Goal: Transaction & Acquisition: Purchase product/service

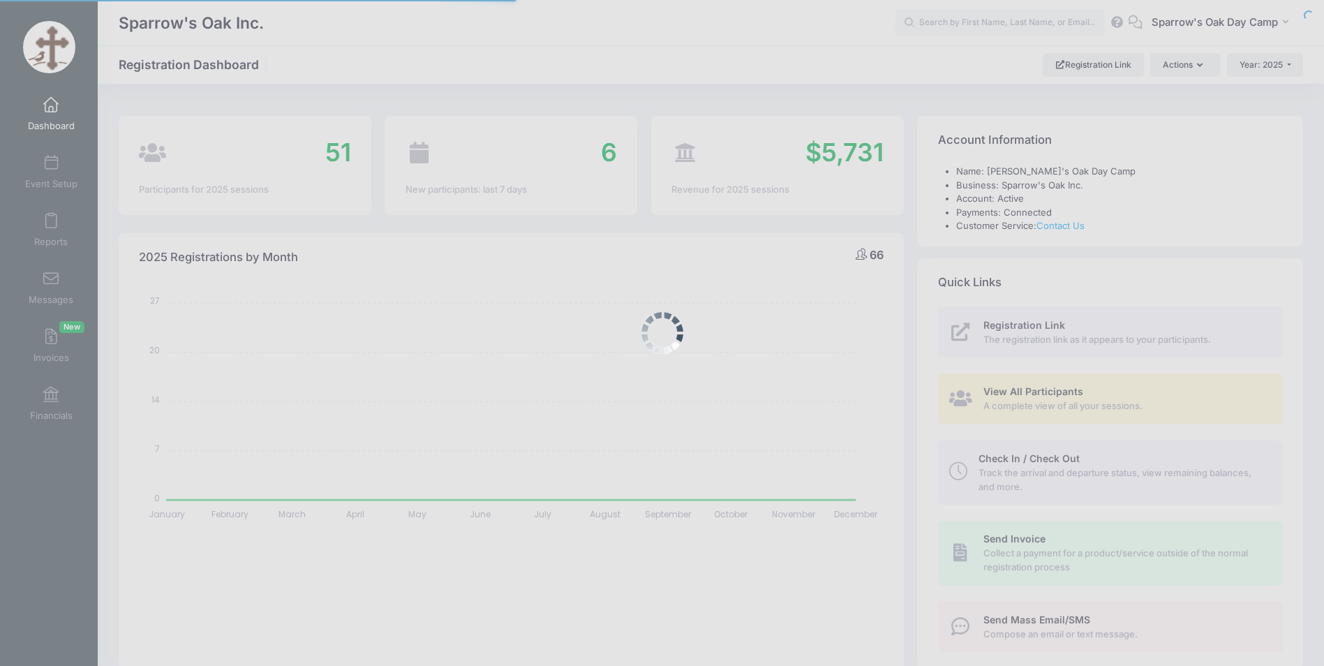
select select
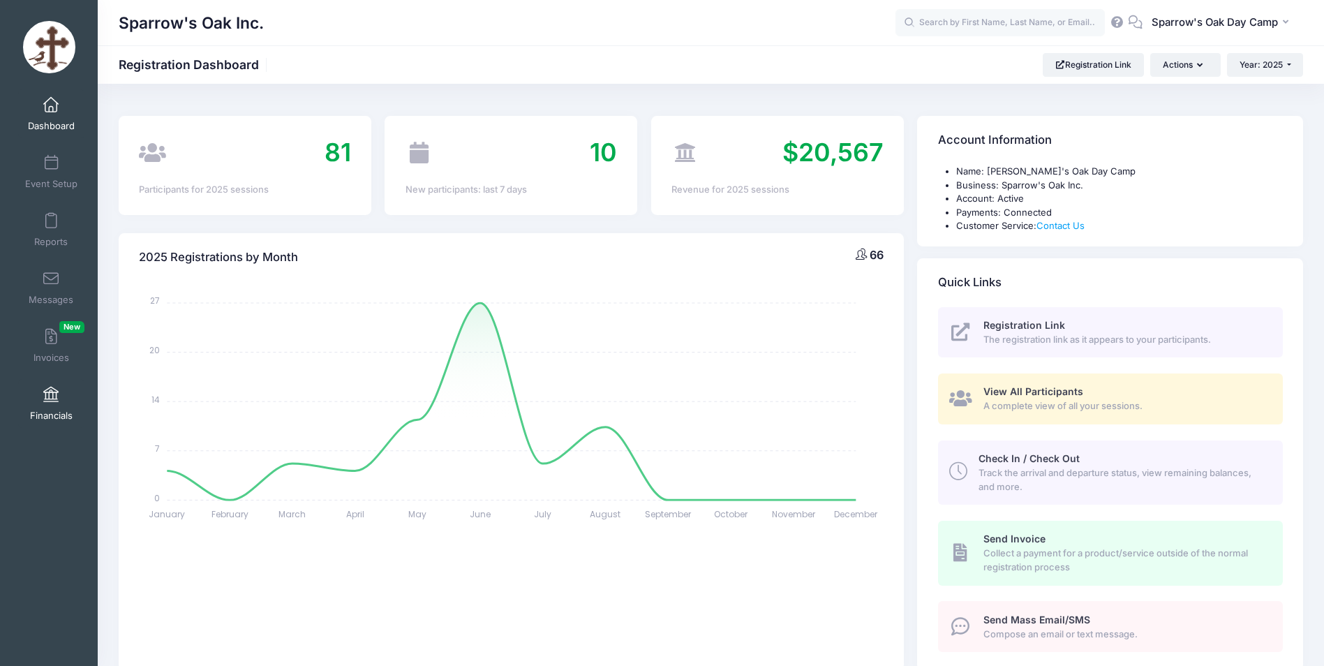
click at [63, 417] on span "Financials" at bounding box center [51, 416] width 43 height 12
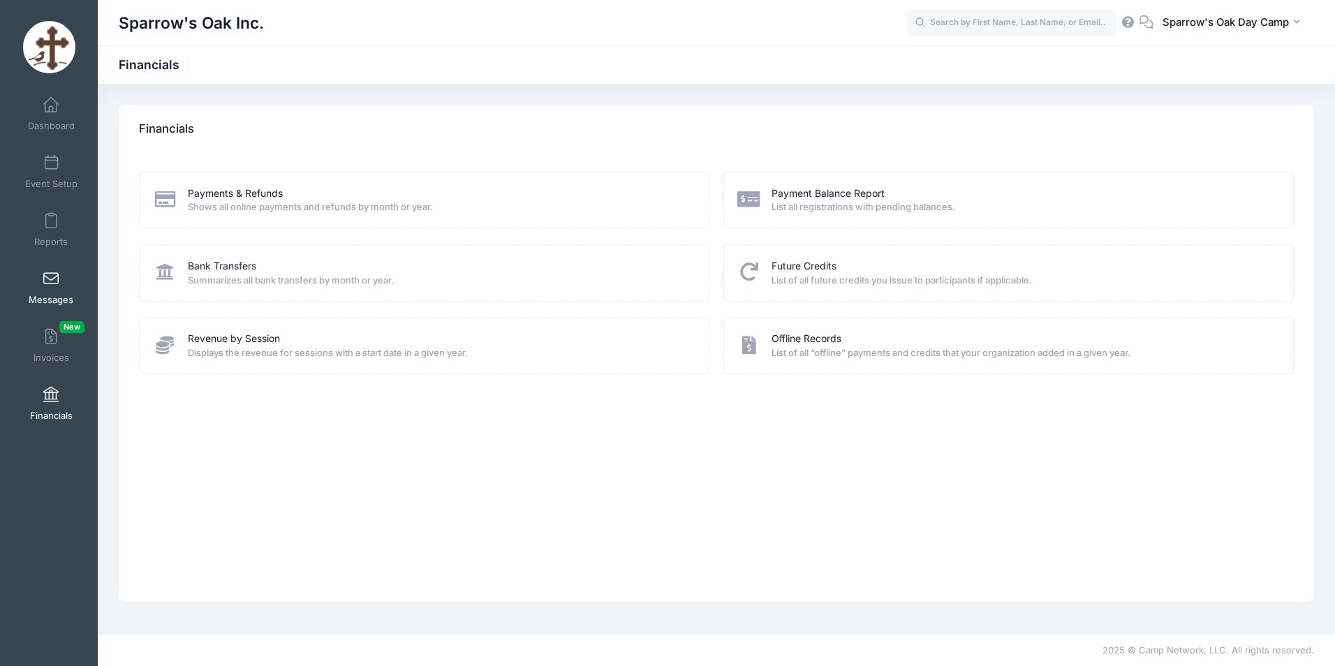
click at [51, 274] on span at bounding box center [51, 279] width 0 height 15
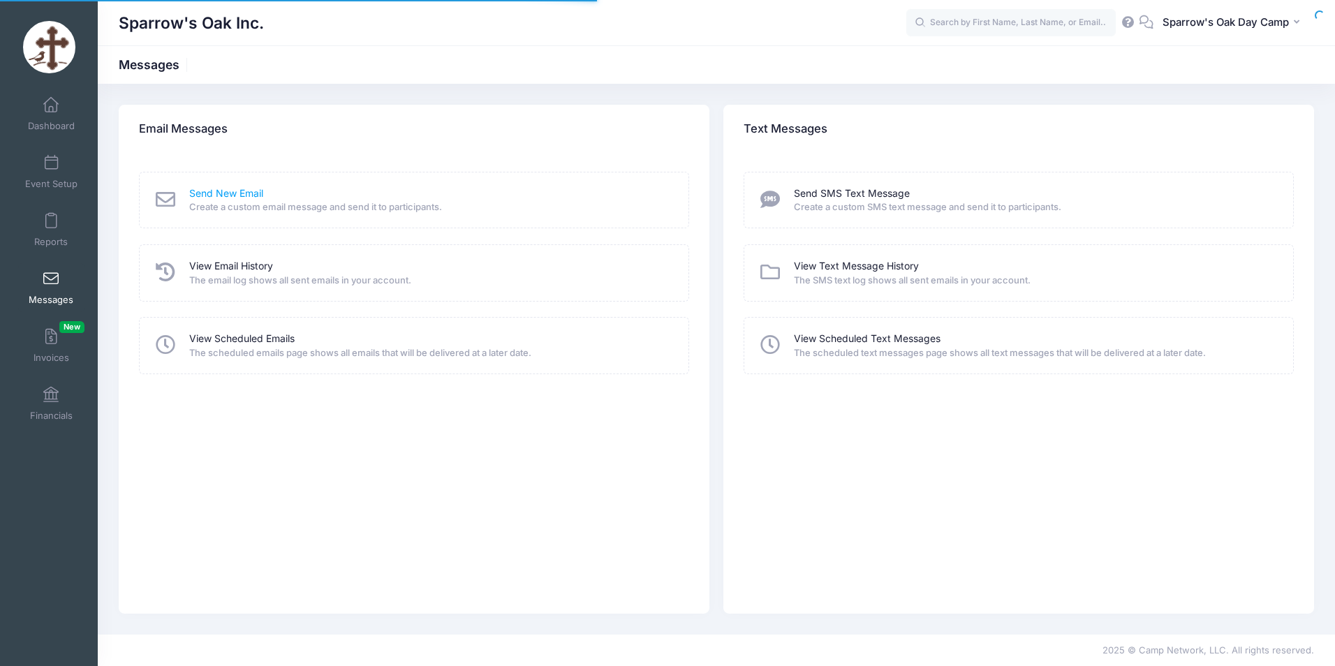
click at [235, 192] on link "Send New Email" at bounding box center [226, 193] width 74 height 15
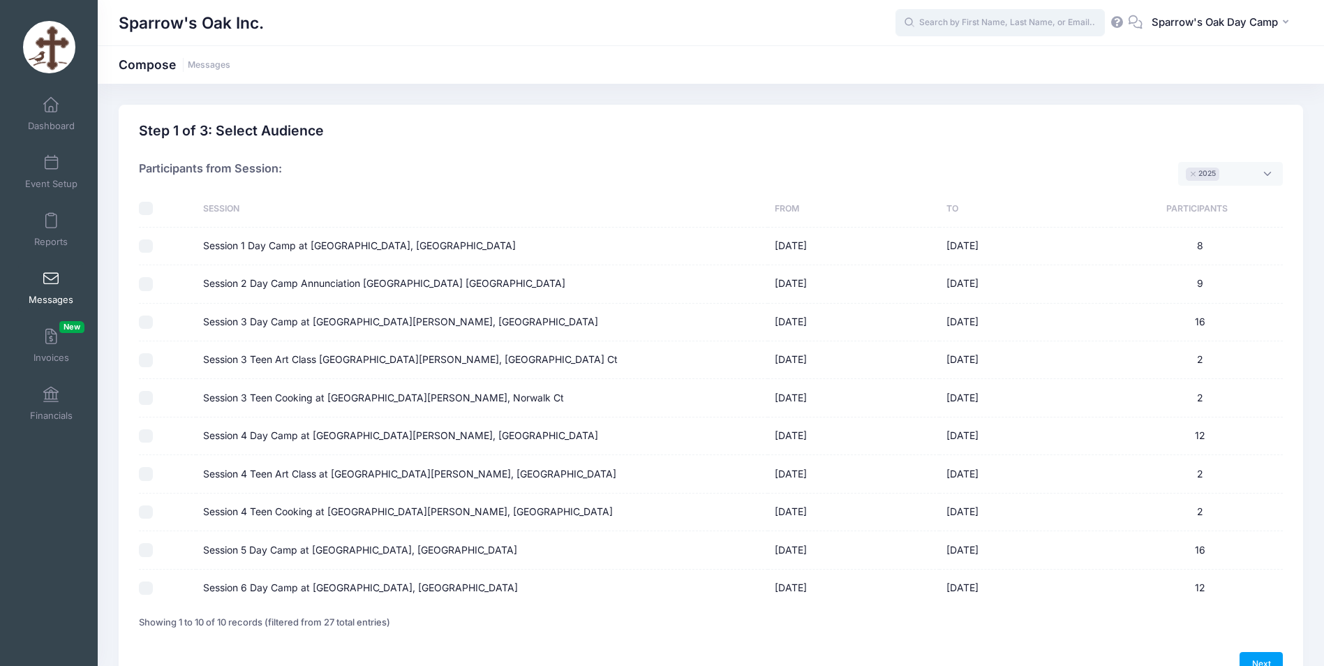
click at [940, 27] on input "text" at bounding box center [1000, 23] width 209 height 28
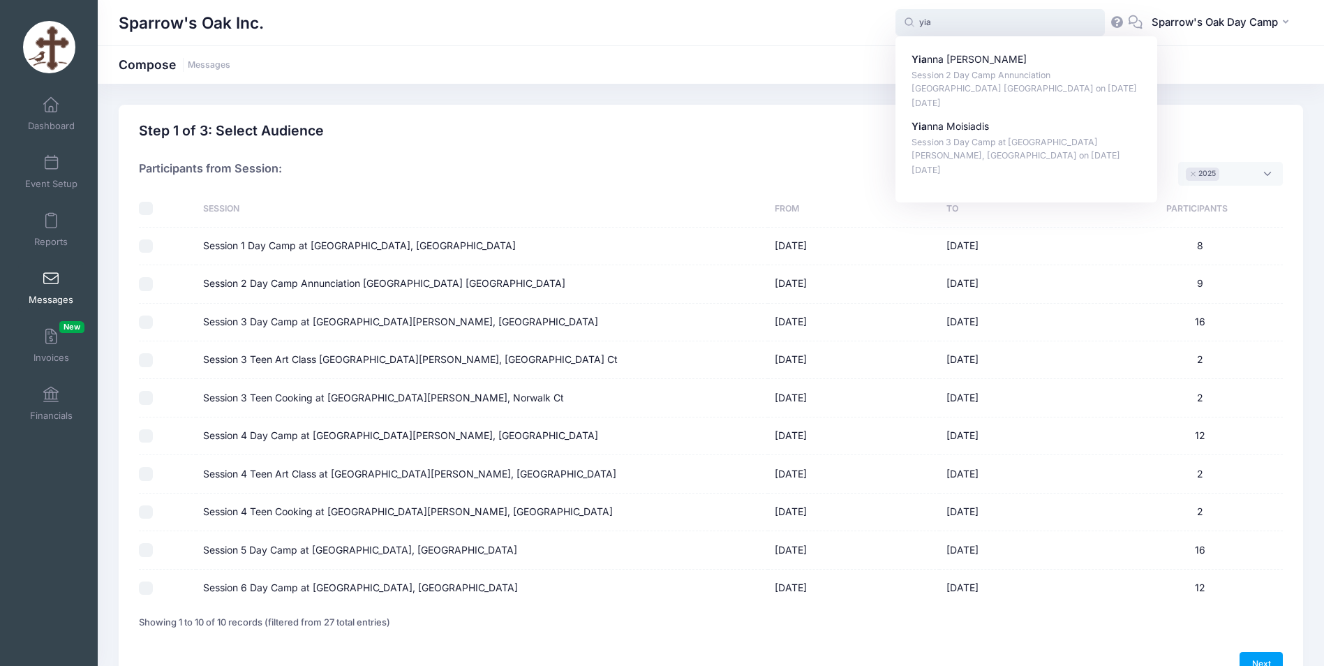
click at [952, 21] on input "yia" at bounding box center [1000, 23] width 209 height 28
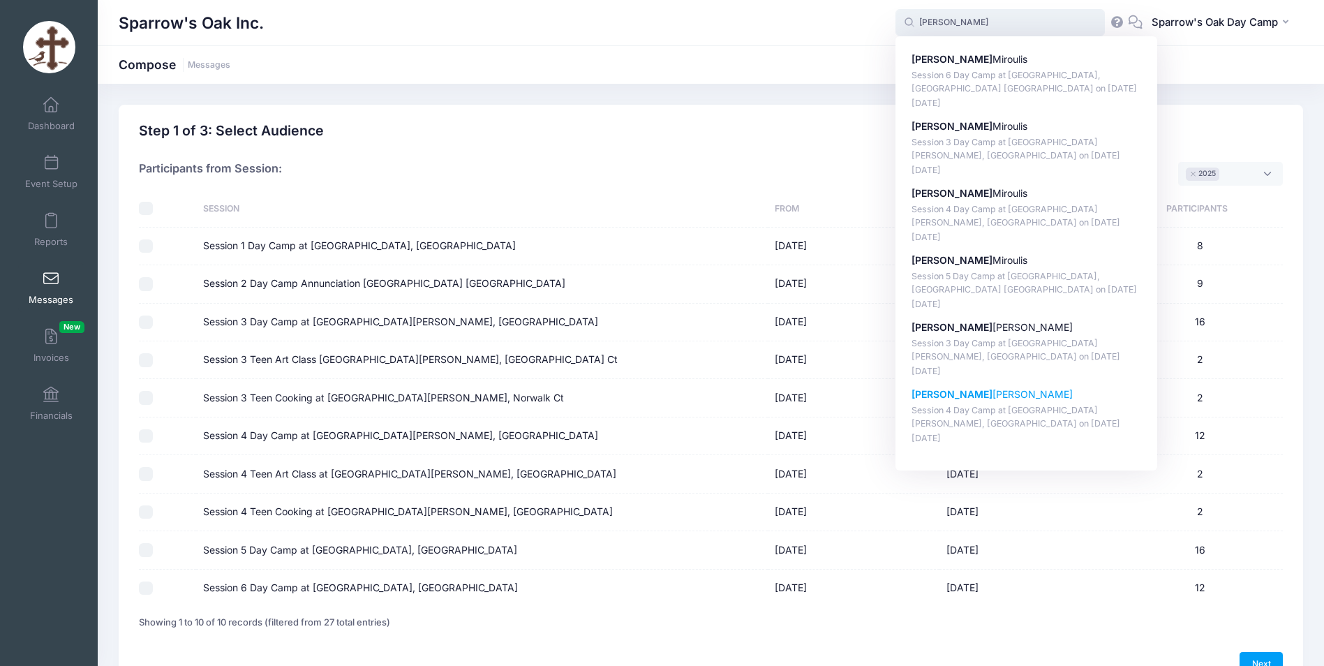
click at [940, 392] on strong "Alexandra" at bounding box center [952, 394] width 81 height 12
type input "Alexandra Guzman (Session 4 Day Camp at Saint George, Norwalk CT, Jul-28, 2025)"
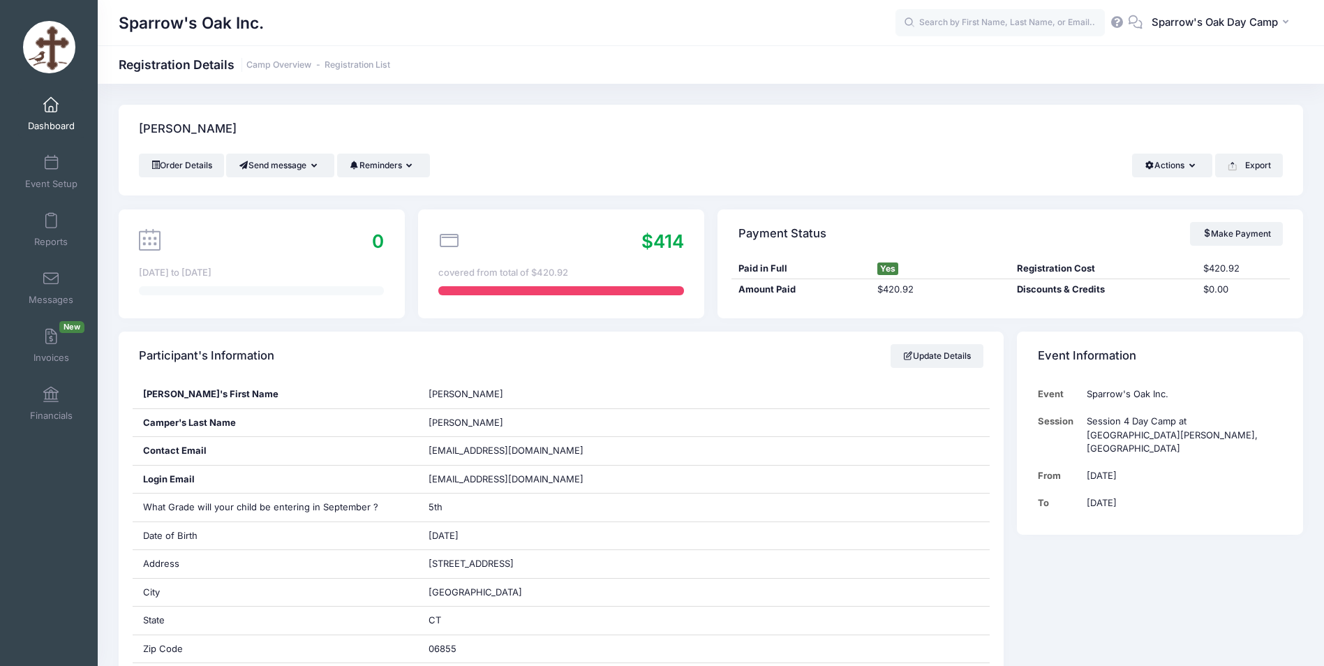
scroll to position [70, 0]
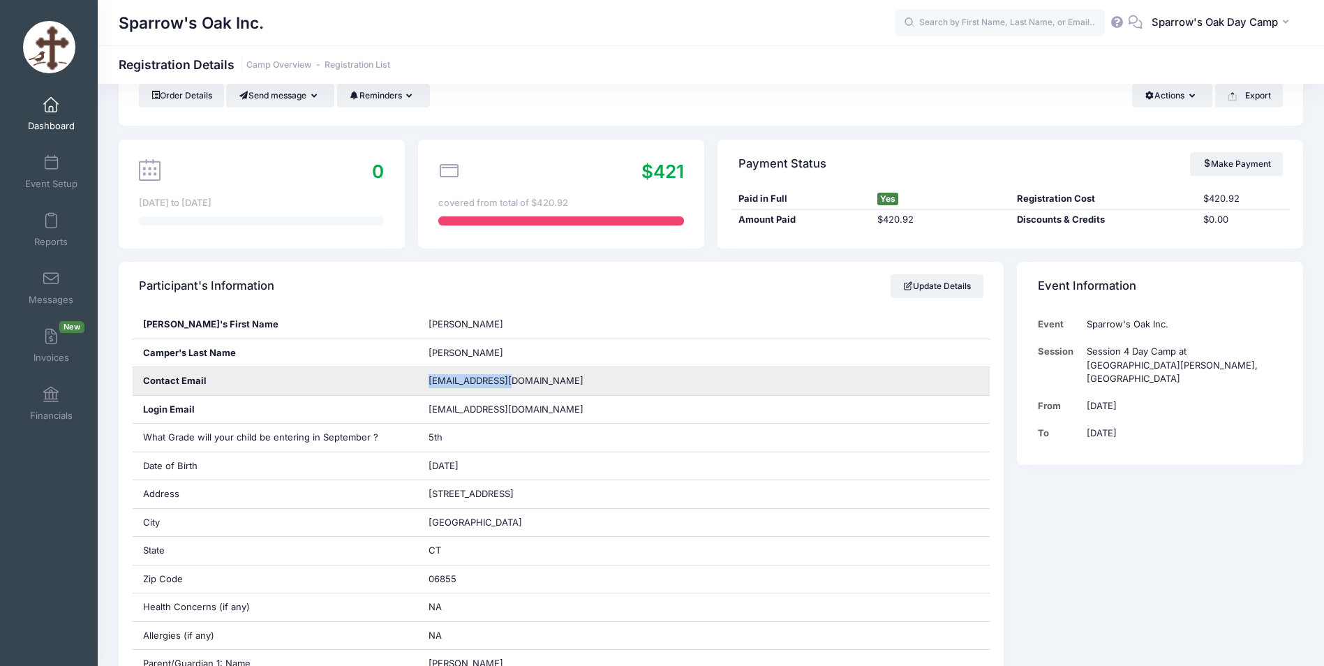
drag, startPoint x: 507, startPoint y: 380, endPoint x: 425, endPoint y: 385, distance: 82.5
click at [425, 385] on div "sfilia10@aol.com" at bounding box center [704, 381] width 572 height 28
copy span "sfilia10@aol.com"
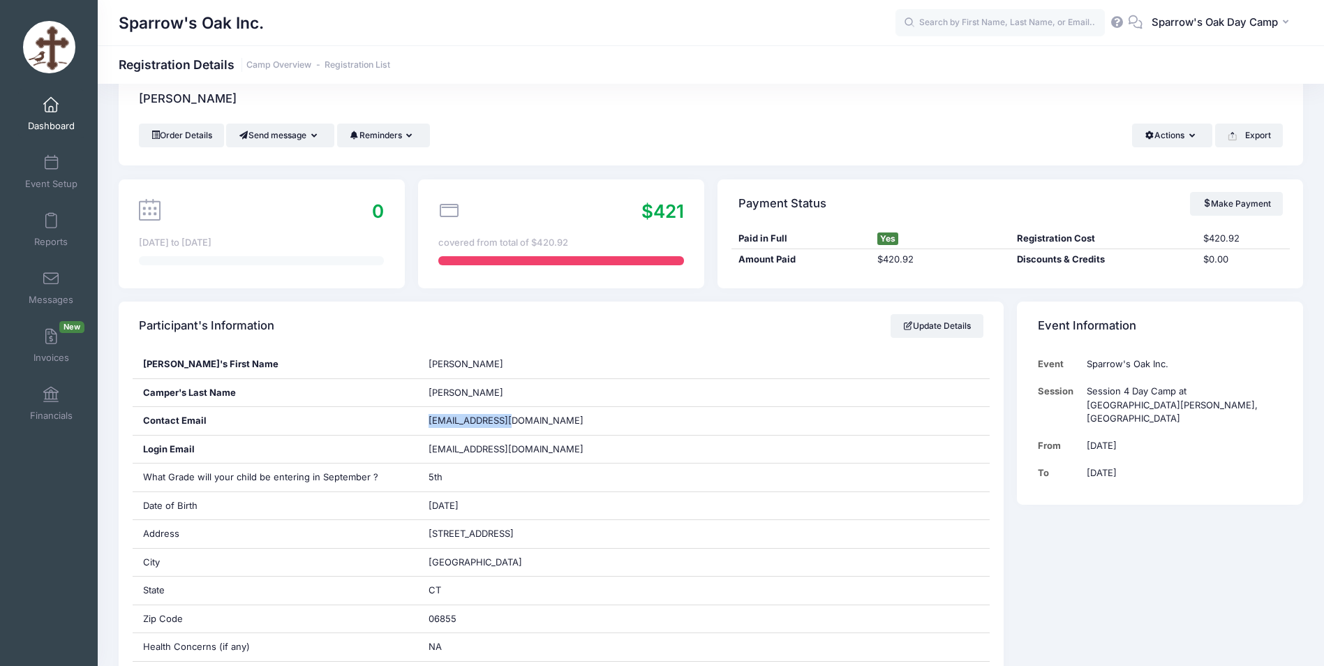
scroll to position [0, 0]
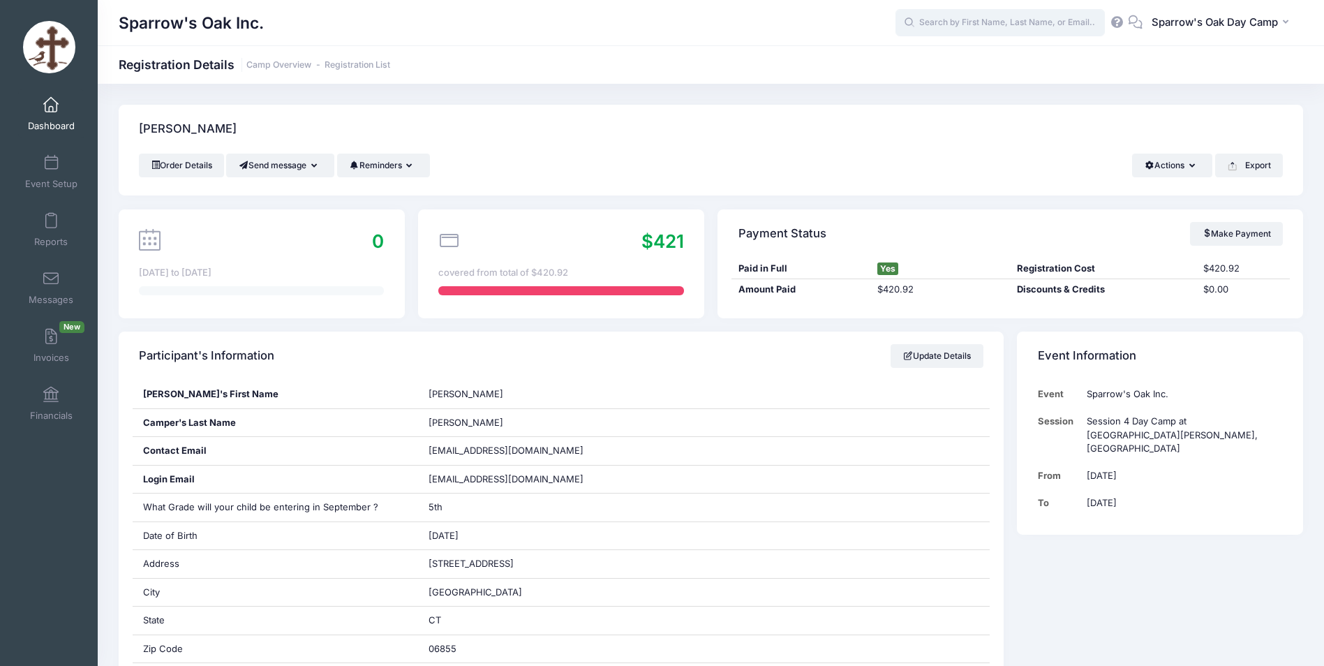
click at [954, 18] on input "text" at bounding box center [1000, 23] width 209 height 28
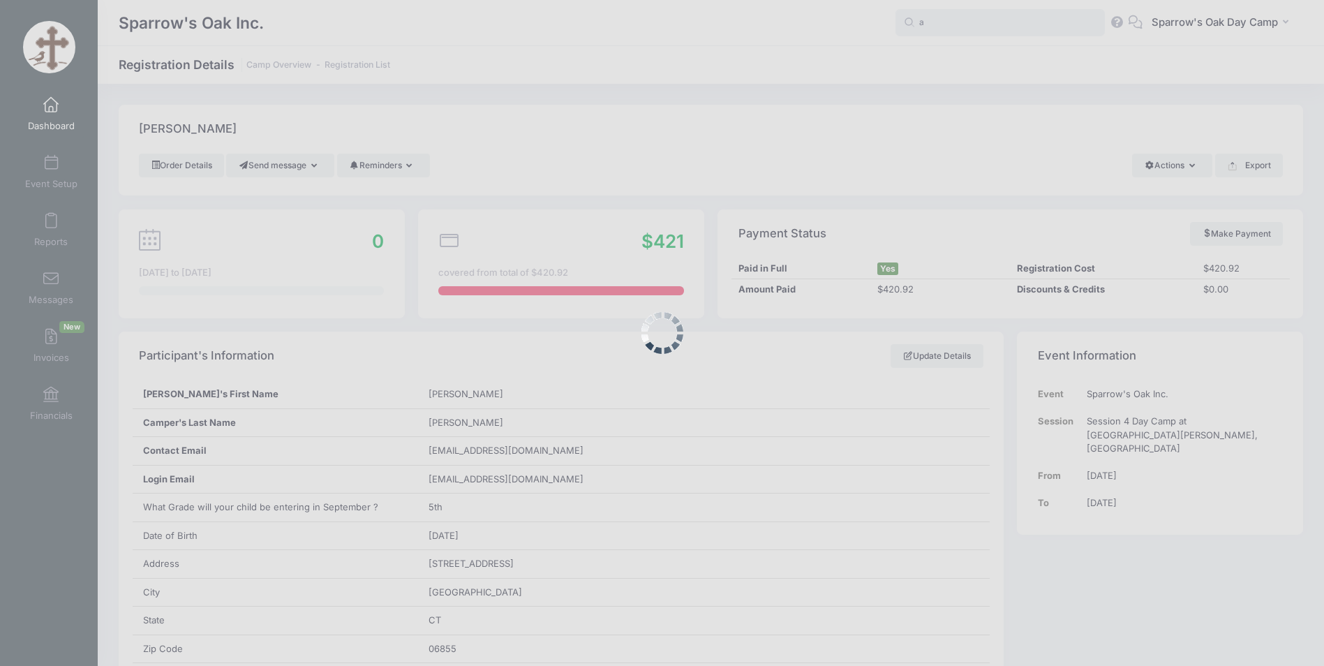
paste input "sfilia10@aol.com"
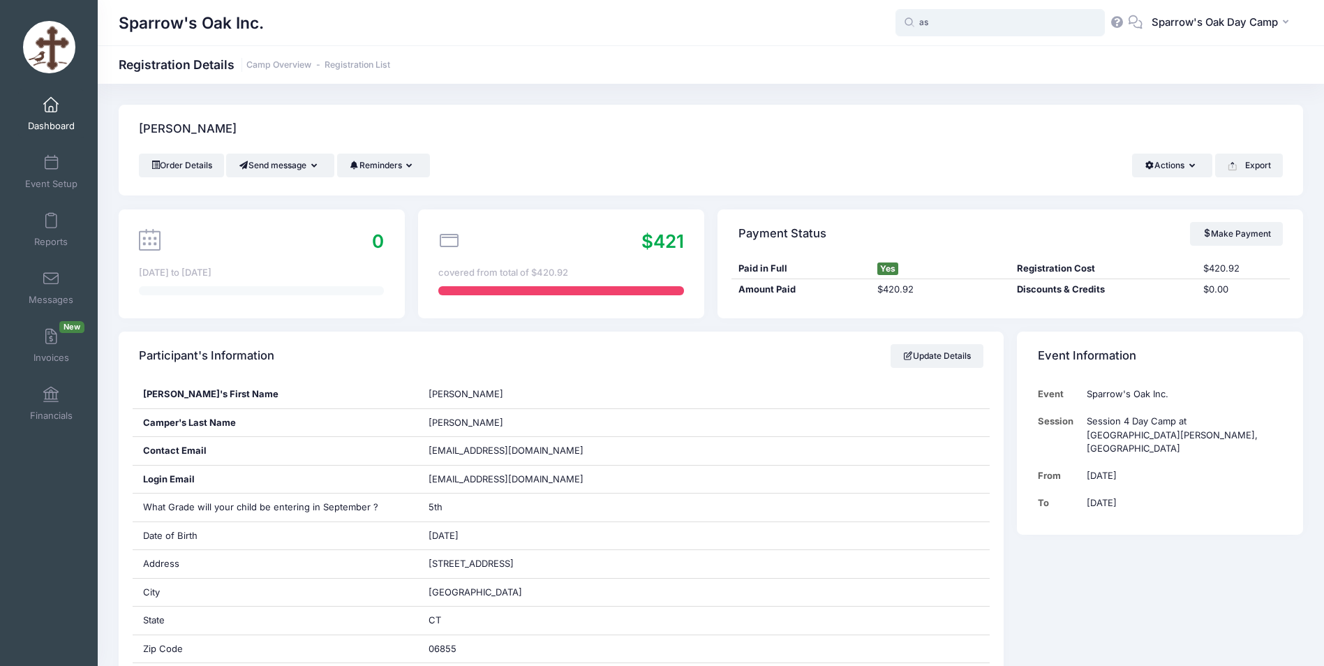
type input "a"
paste input "sfilia10@aol.com"
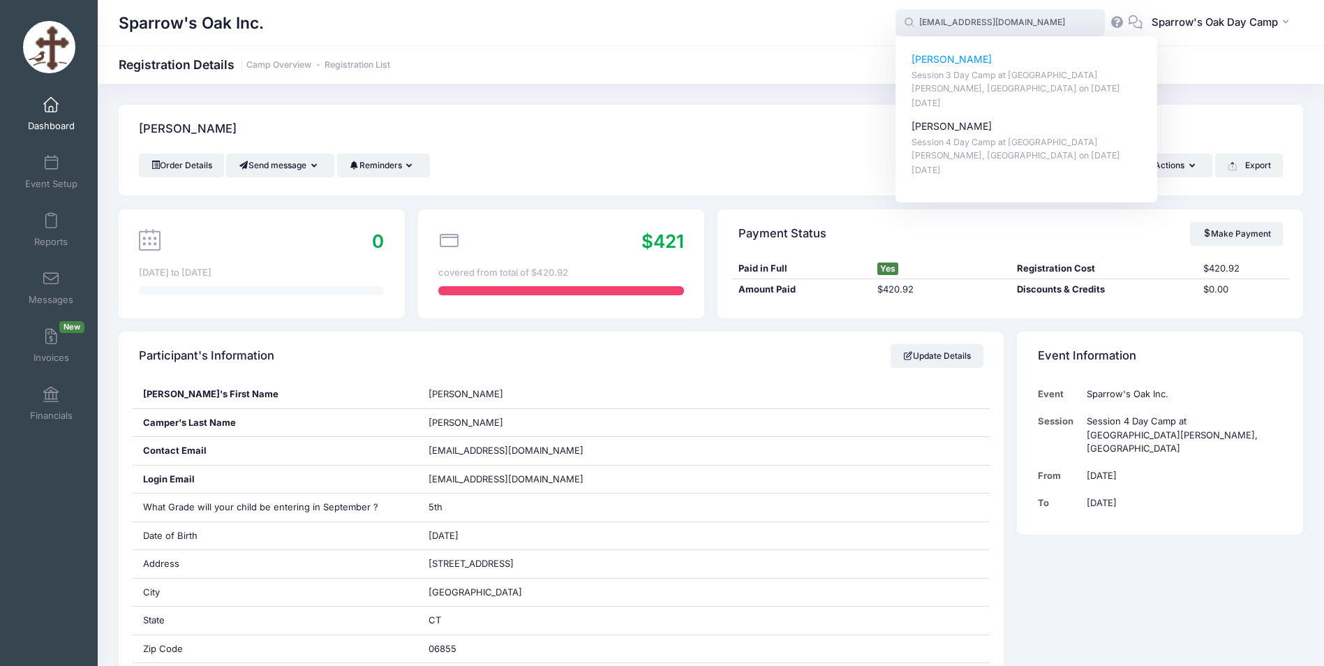
click at [949, 61] on p "Alexandra Guzman" at bounding box center [1027, 59] width 230 height 15
type input "Alexandra Guzman (Session 3 Day Camp at Saint George, Norwalk CT, Jul-21, 2025)"
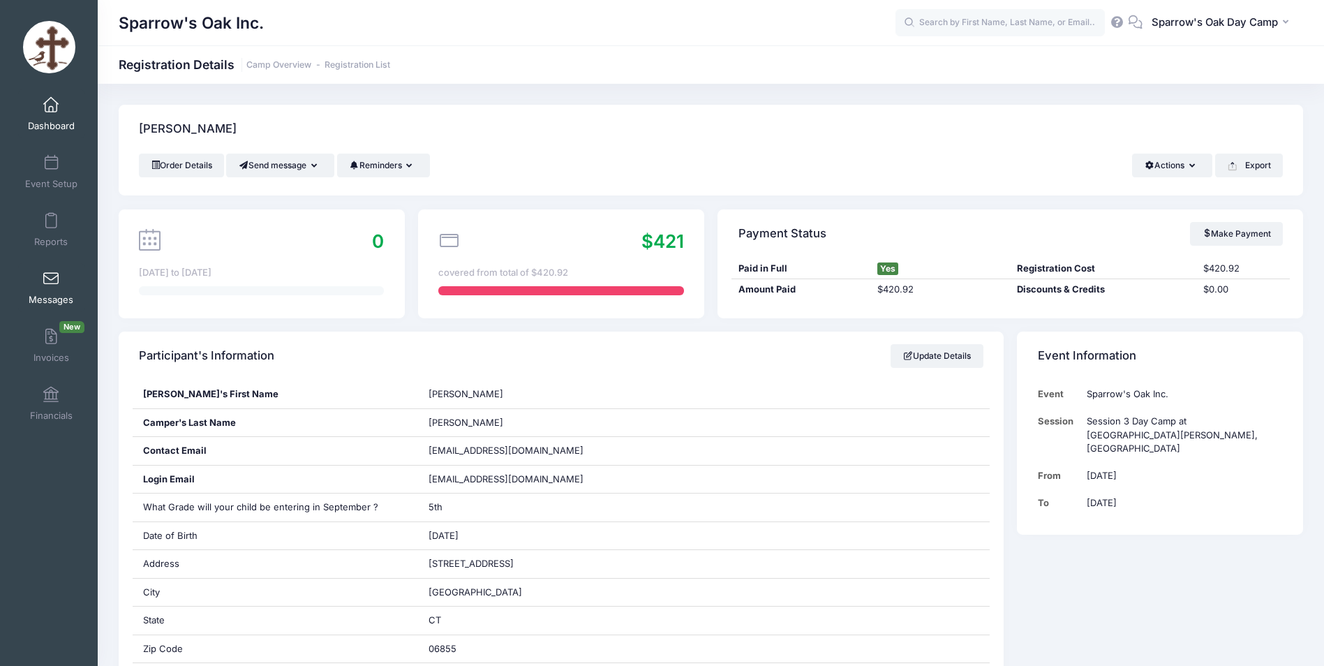
click at [51, 283] on span at bounding box center [51, 279] width 0 height 15
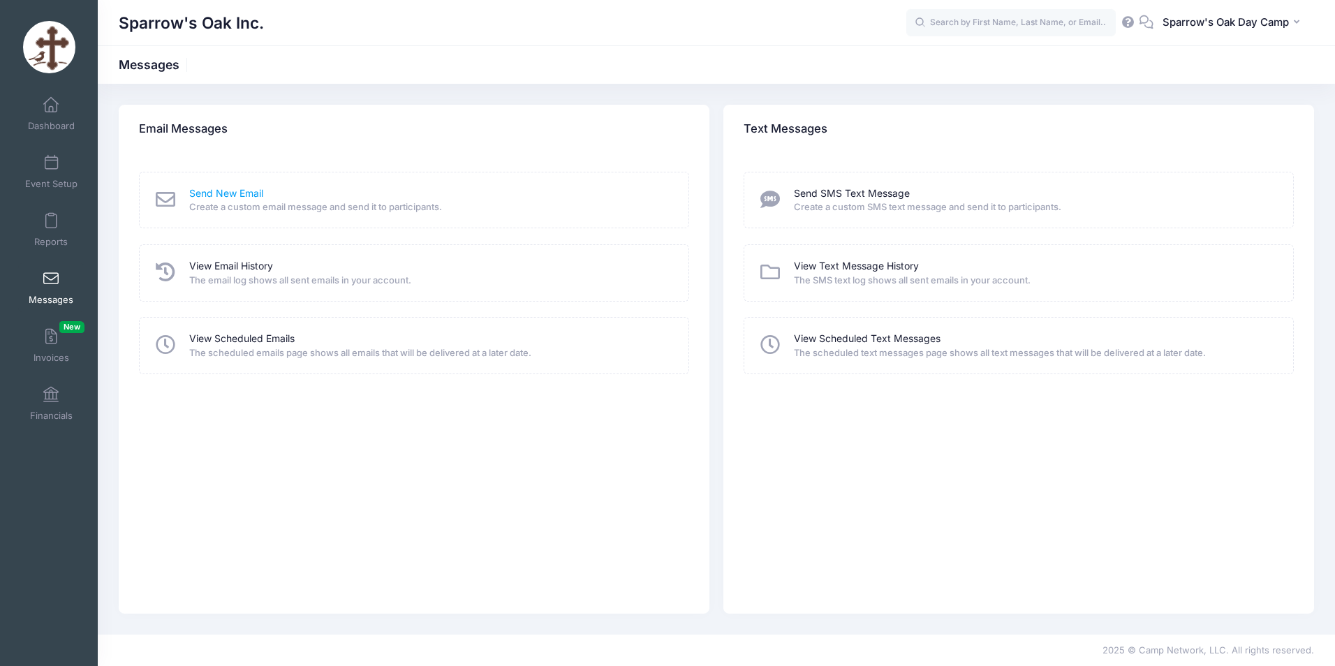
click at [219, 191] on link "Send New Email" at bounding box center [226, 193] width 74 height 15
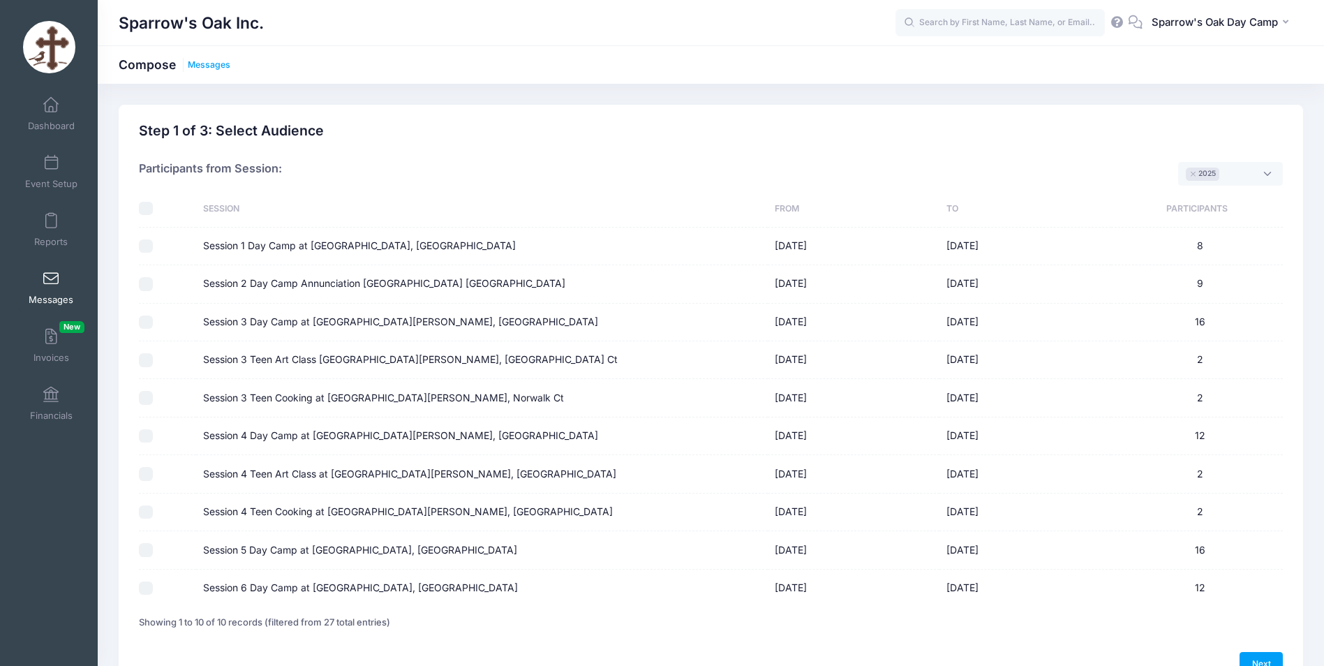
click at [228, 68] on link "Messages" at bounding box center [209, 65] width 43 height 10
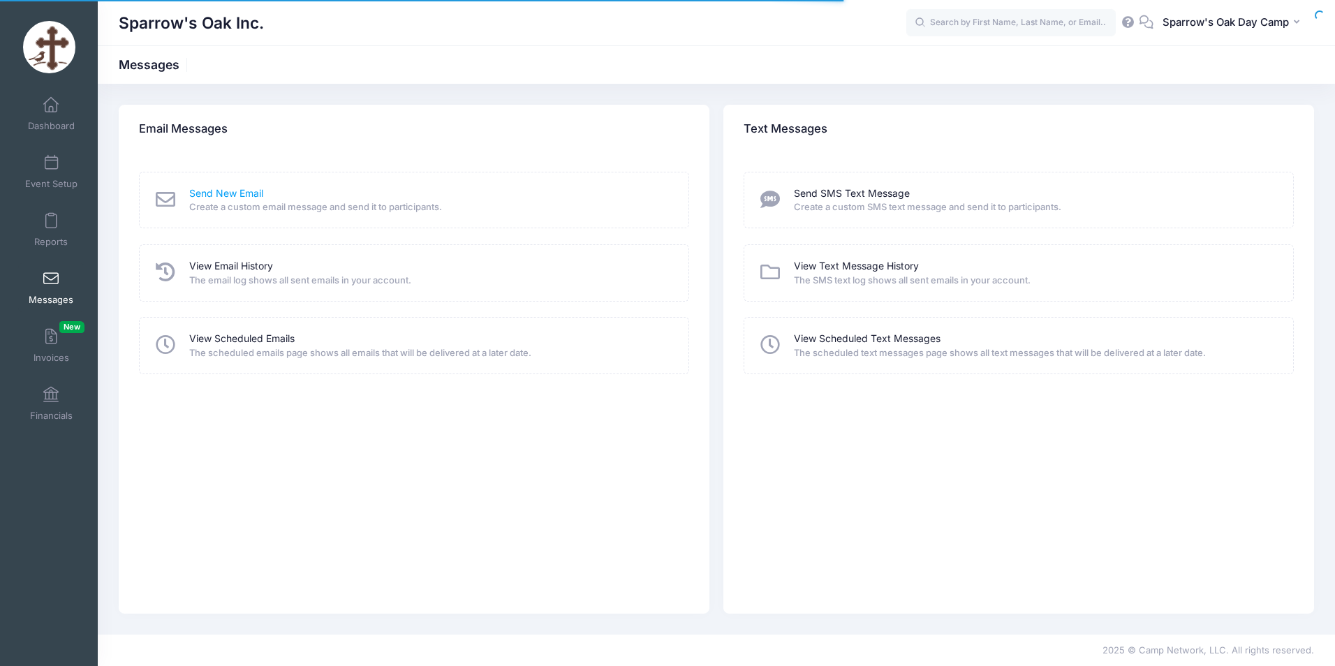
click at [205, 194] on link "Send New Email" at bounding box center [226, 193] width 74 height 15
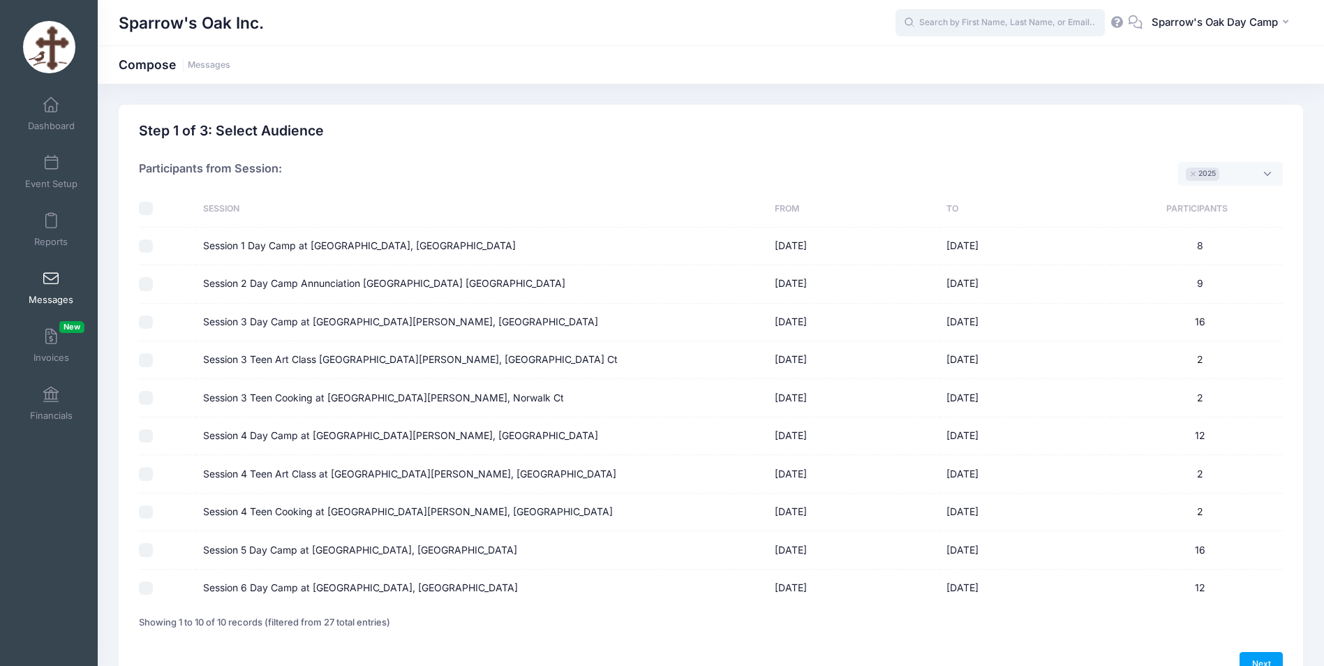
click at [979, 20] on input "text" at bounding box center [1000, 23] width 209 height 28
type input "i"
click at [279, 437] on label "Session 4 Day Camp at [GEOGRAPHIC_DATA][PERSON_NAME], [GEOGRAPHIC_DATA]" at bounding box center [400, 436] width 395 height 15
click at [153, 437] on input "Session 4 Day Camp at [GEOGRAPHIC_DATA][PERSON_NAME], [GEOGRAPHIC_DATA]" at bounding box center [146, 436] width 14 height 14
checkbox input "true"
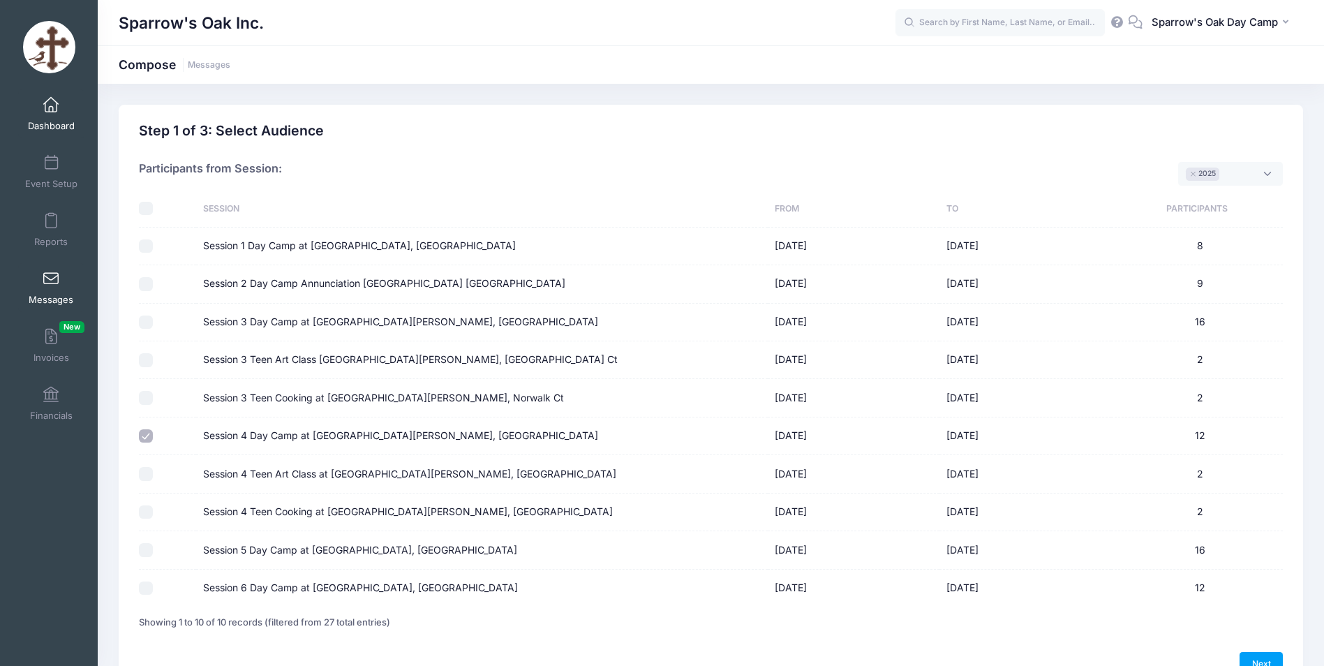
click at [61, 122] on span "Dashboard" at bounding box center [51, 126] width 47 height 12
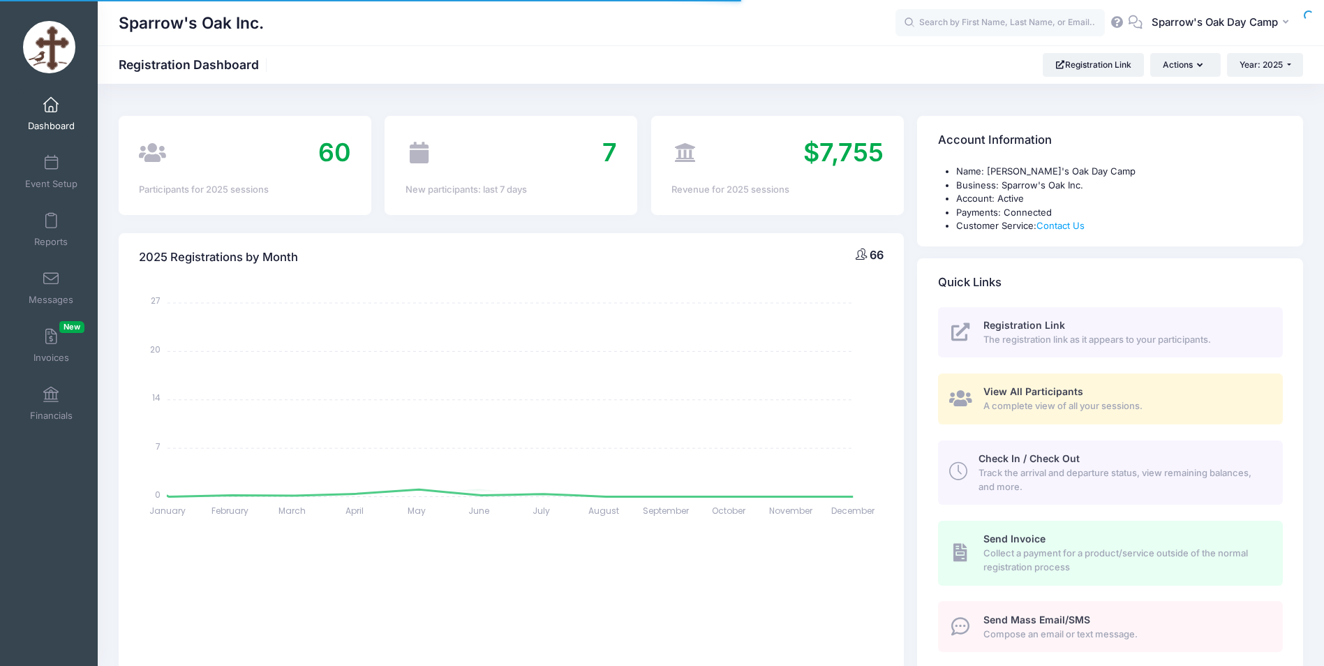
select select
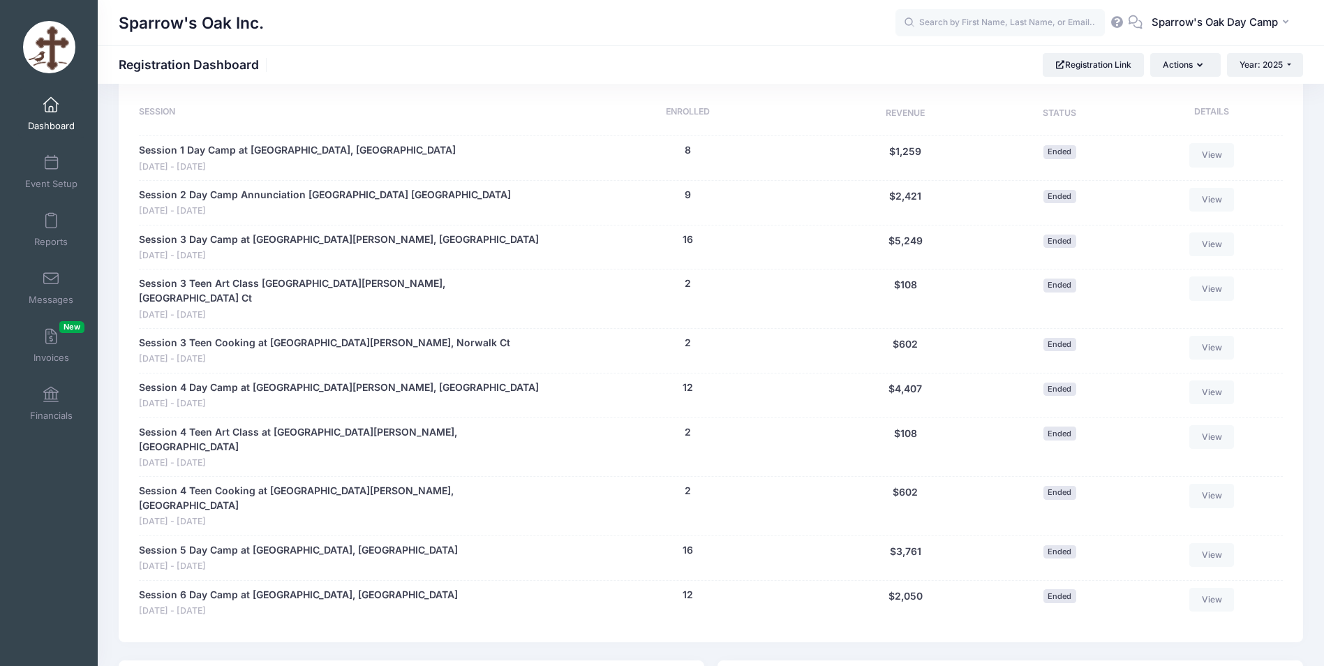
scroll to position [768, 0]
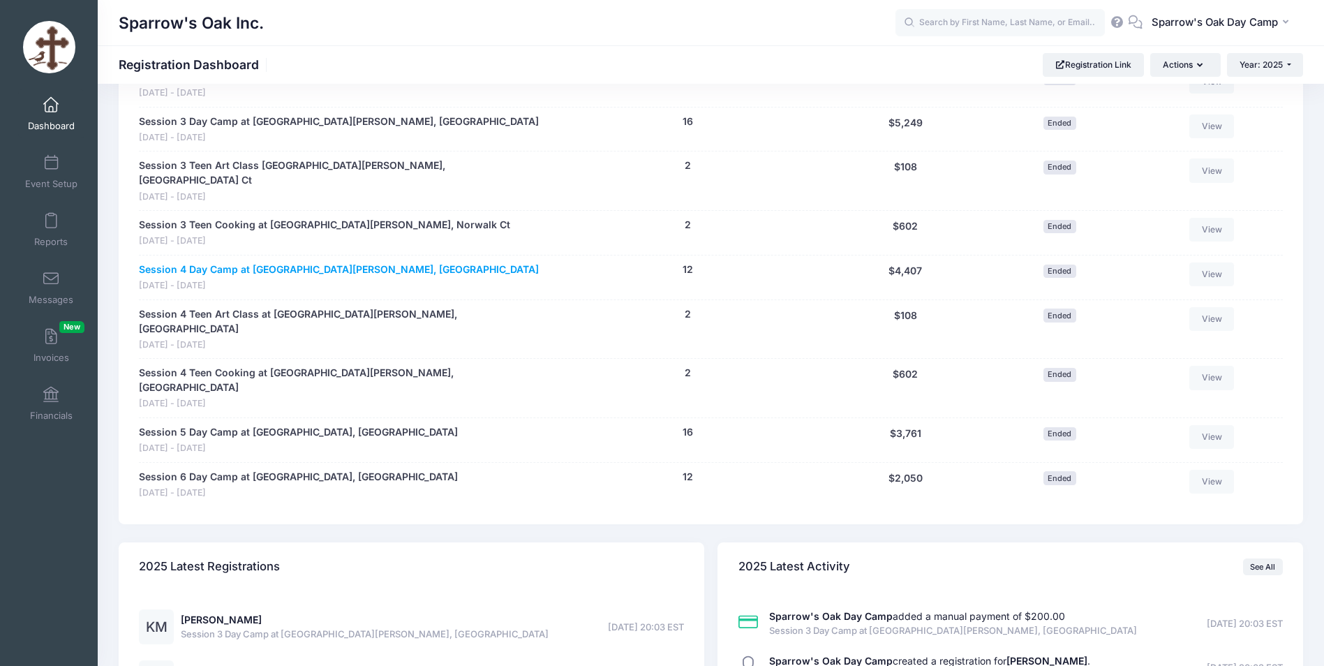
click at [237, 262] on link "Session 4 Day Camp at [GEOGRAPHIC_DATA][PERSON_NAME], [GEOGRAPHIC_DATA]" at bounding box center [339, 269] width 400 height 15
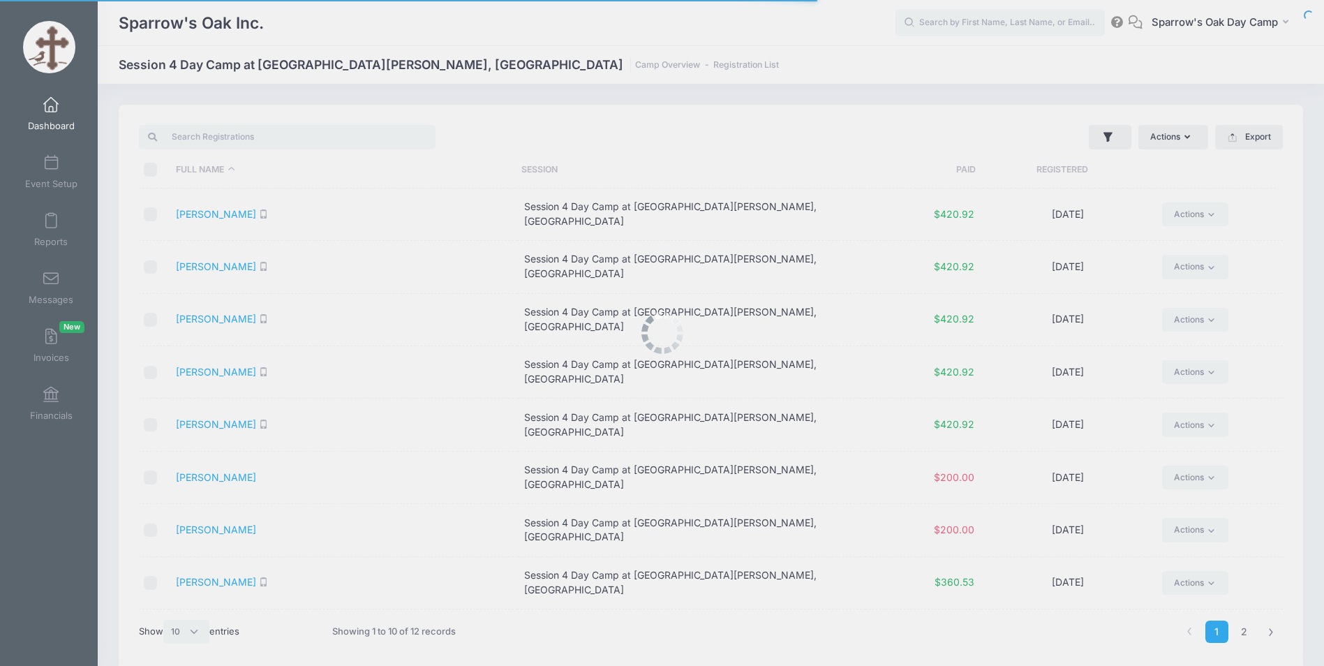
select select "10"
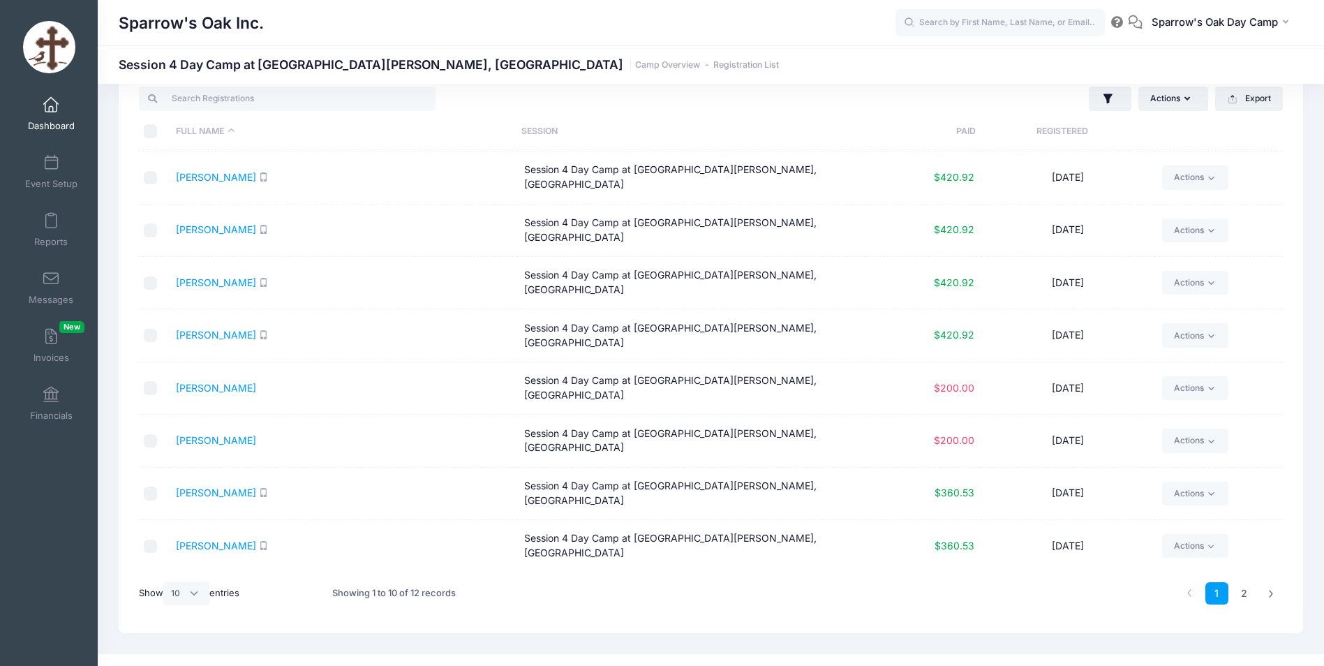
scroll to position [59, 0]
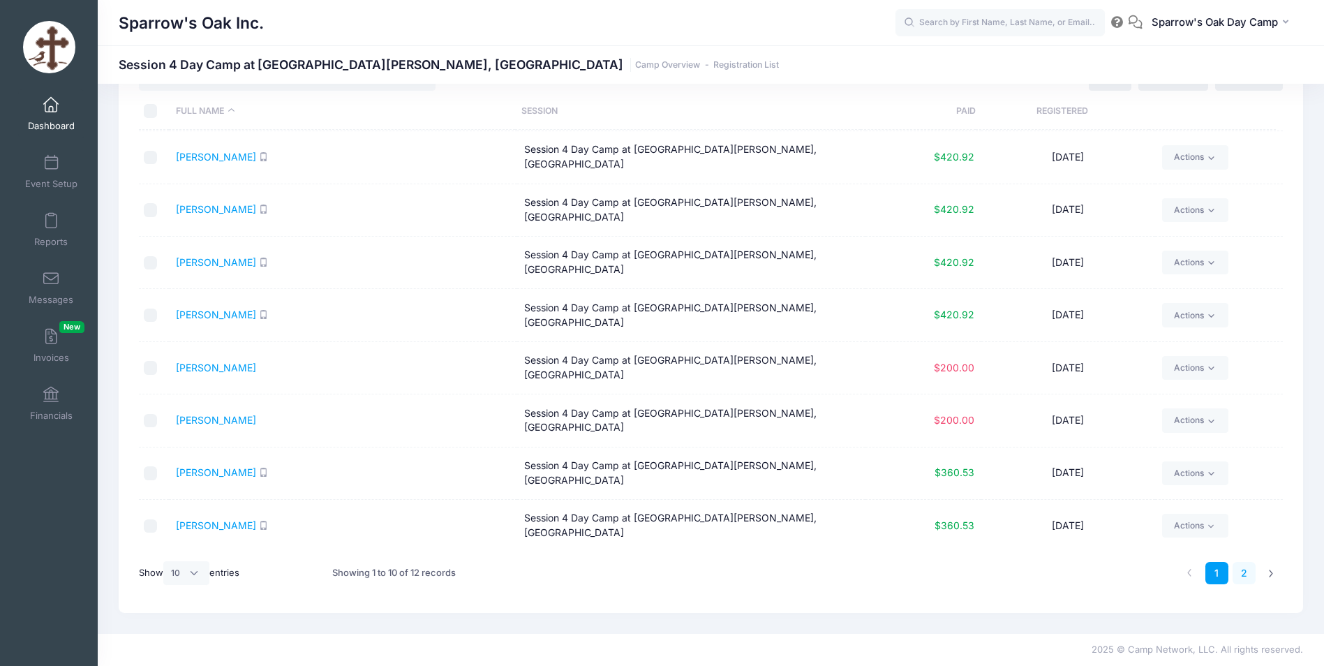
click at [1247, 577] on link "2" at bounding box center [1244, 573] width 23 height 23
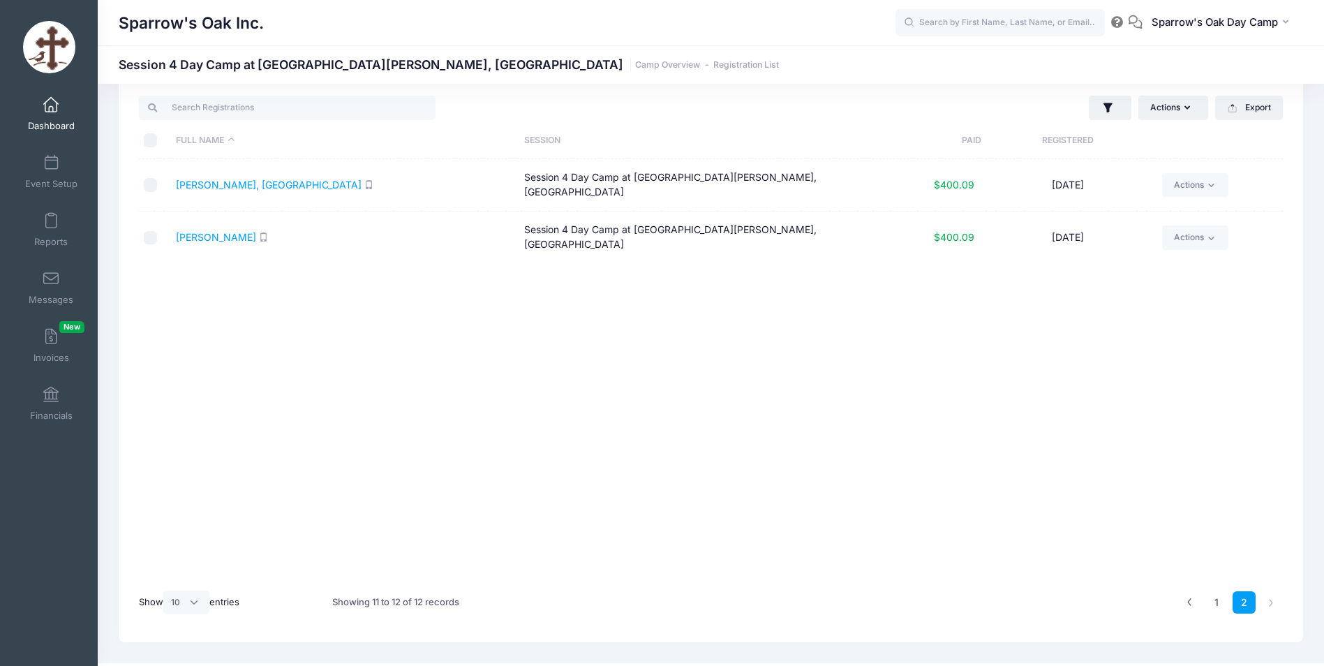
scroll to position [0, 0]
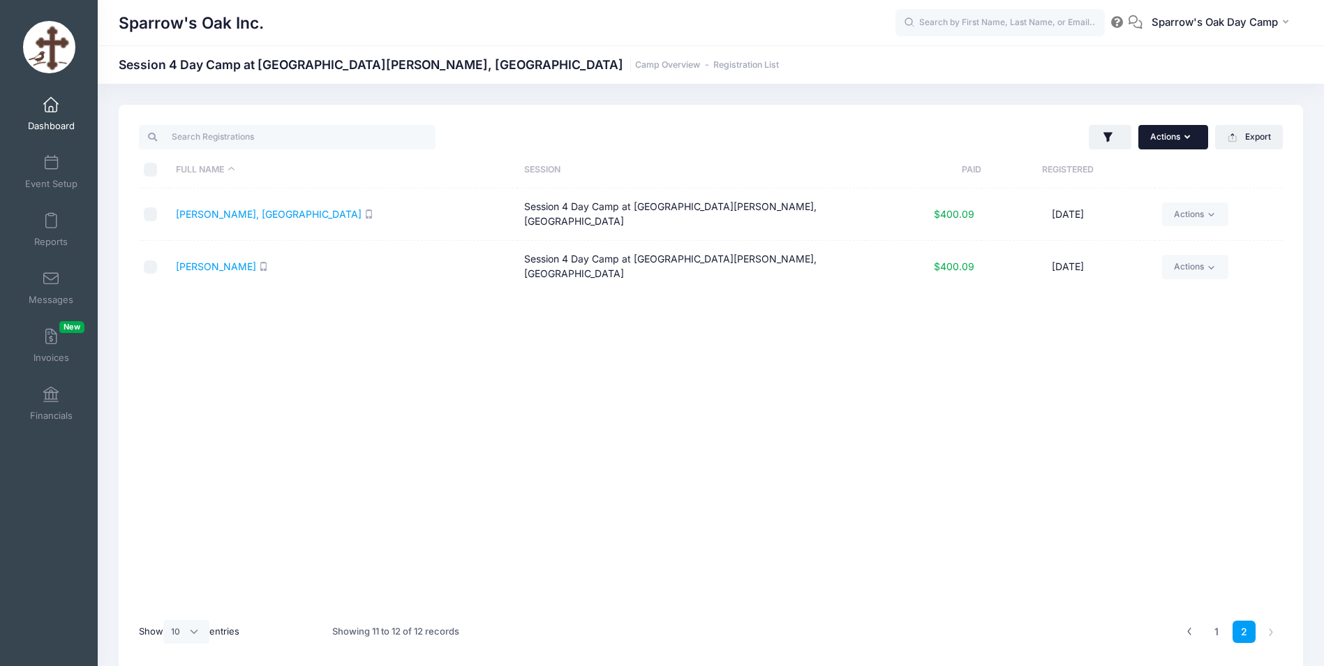
click at [1190, 142] on button "Actions" at bounding box center [1174, 137] width 70 height 24
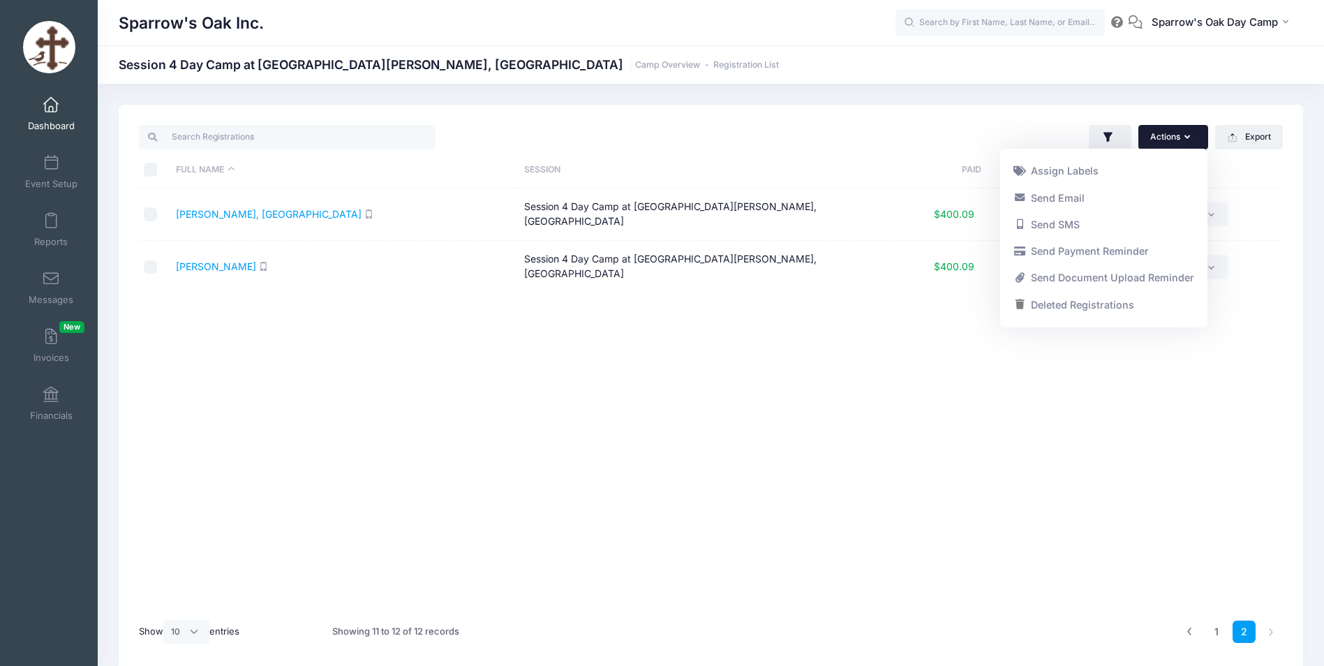
click at [868, 372] on div "Full Name Session Paid Registered Shanazu, Olympia Session 4 Day Camp at Saint …" at bounding box center [711, 399] width 1144 height 422
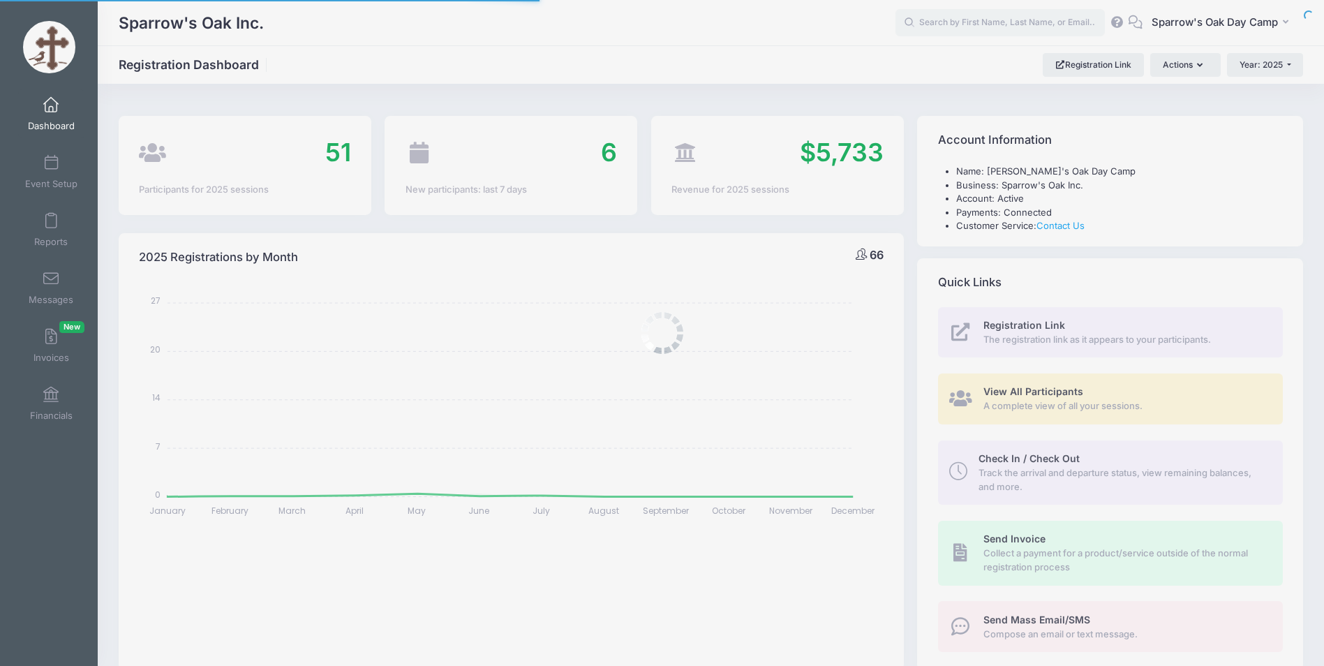
select select
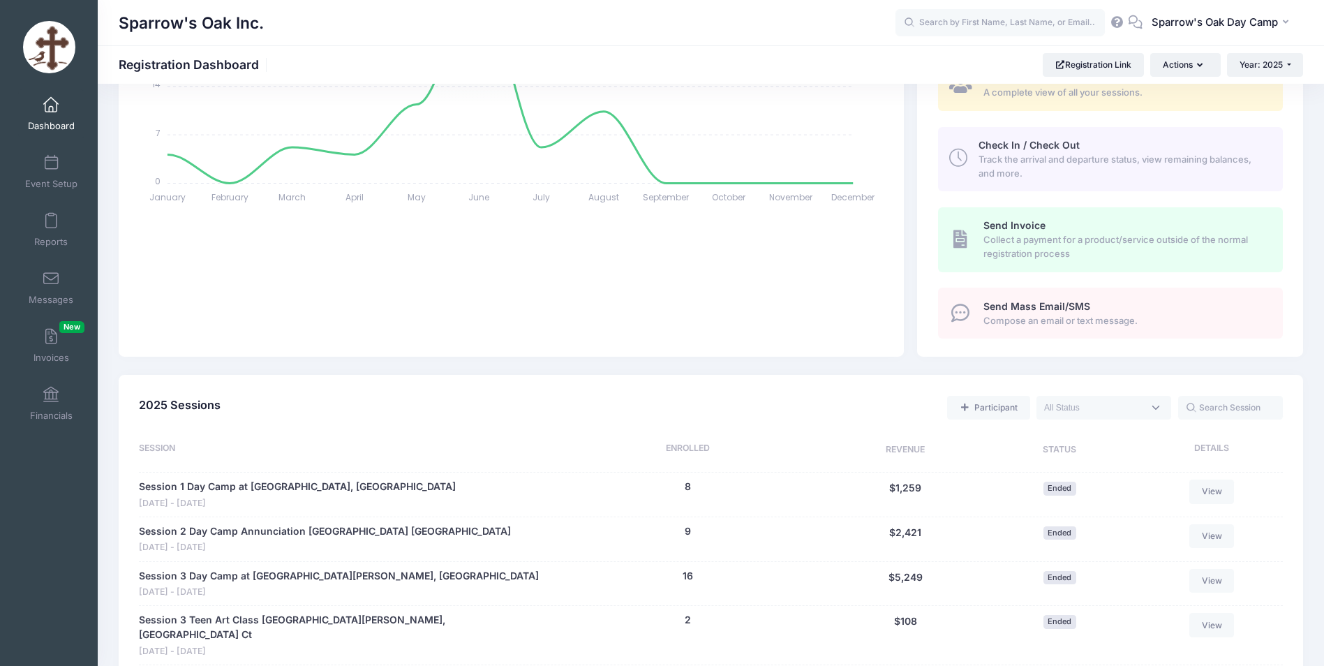
scroll to position [313, 0]
click at [1044, 240] on span "Collect a payment for a product/service outside of the normal registration proc…" at bounding box center [1125, 247] width 283 height 27
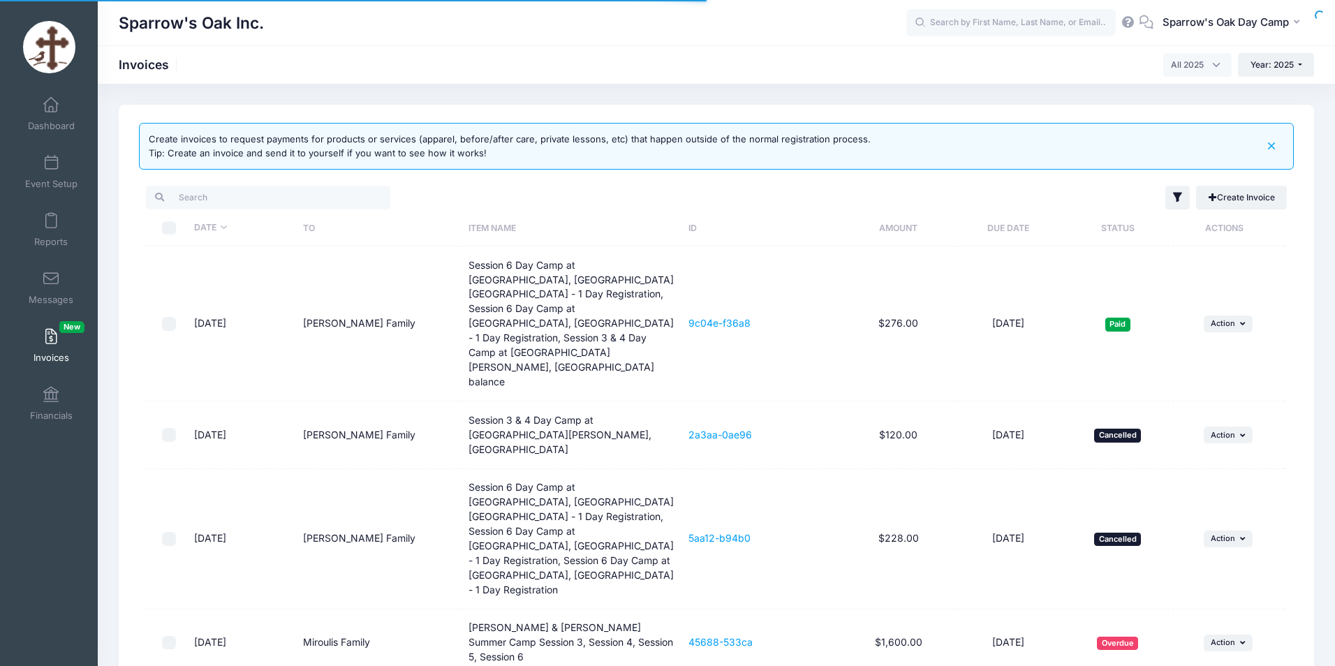
select select
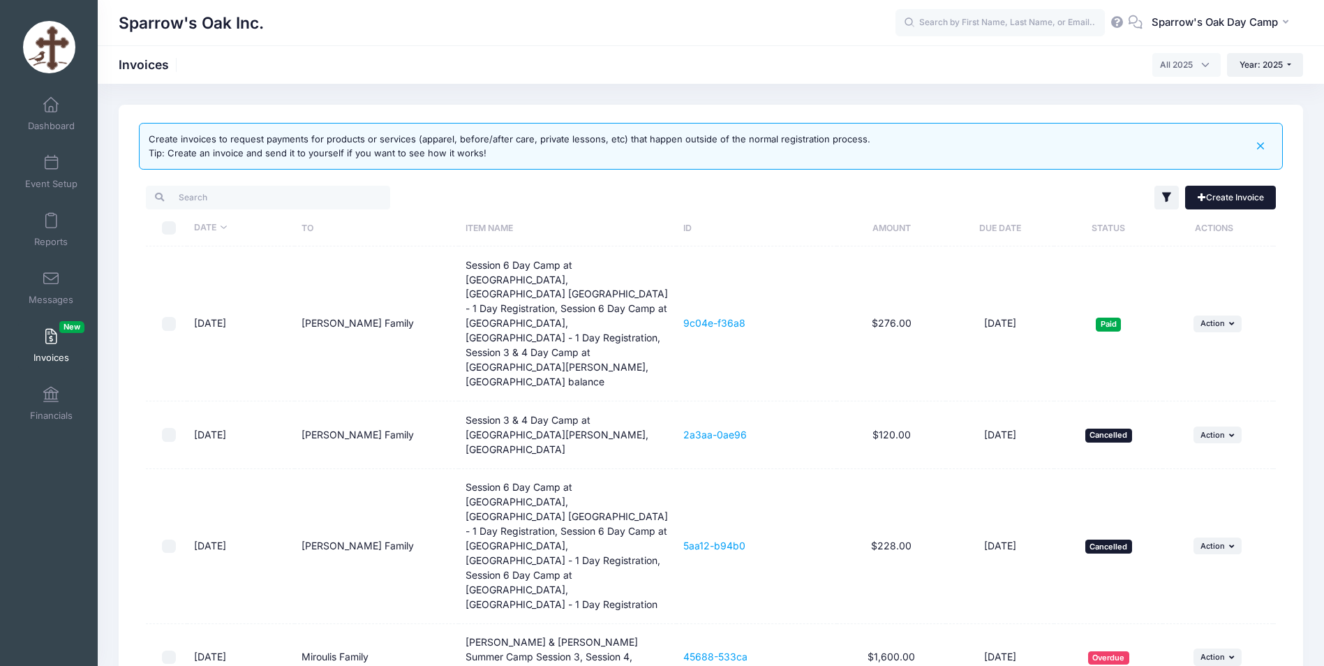
click at [1213, 197] on link "Create Invoice" at bounding box center [1230, 198] width 91 height 24
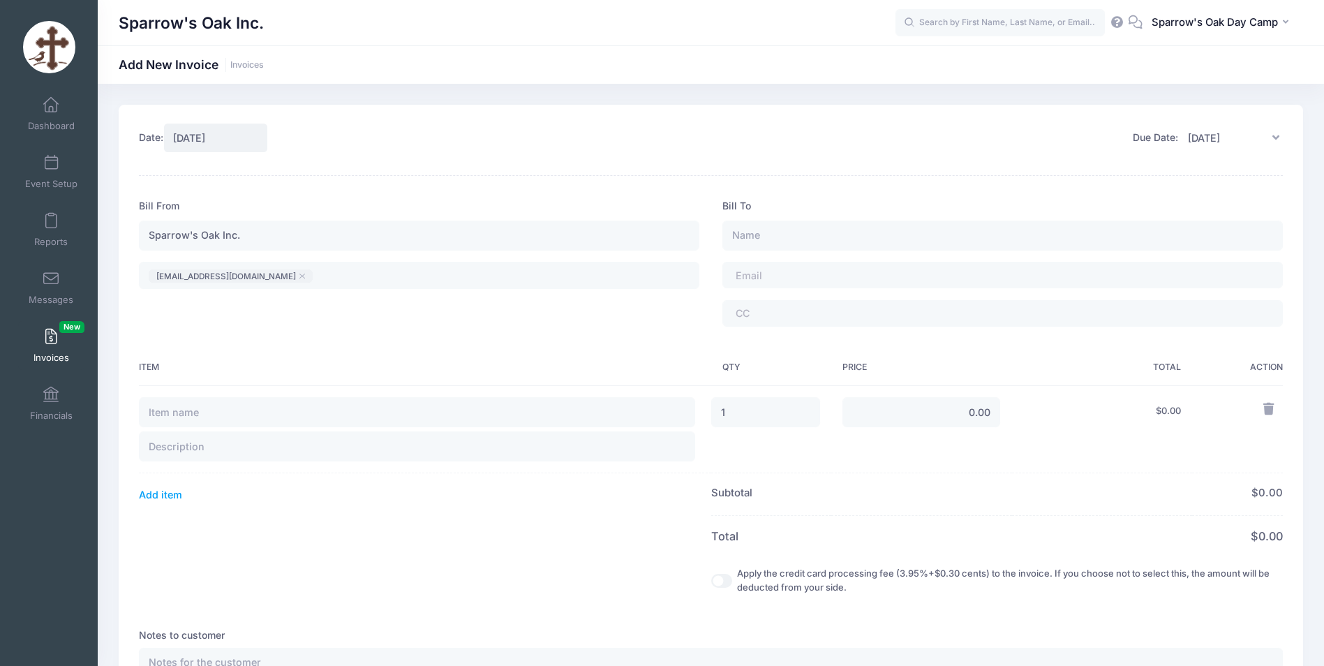
click at [833, 219] on div "Bill To ​ ​" at bounding box center [1003, 268] width 584 height 139
click at [811, 232] on input "text" at bounding box center [1003, 236] width 561 height 30
drag, startPoint x: 930, startPoint y: 39, endPoint x: 934, endPoint y: 32, distance: 8.1
click at [931, 36] on div "Sparrow's Oak Inc. SD" at bounding box center [711, 22] width 1227 height 45
click at [934, 28] on input "text" at bounding box center [1000, 23] width 209 height 28
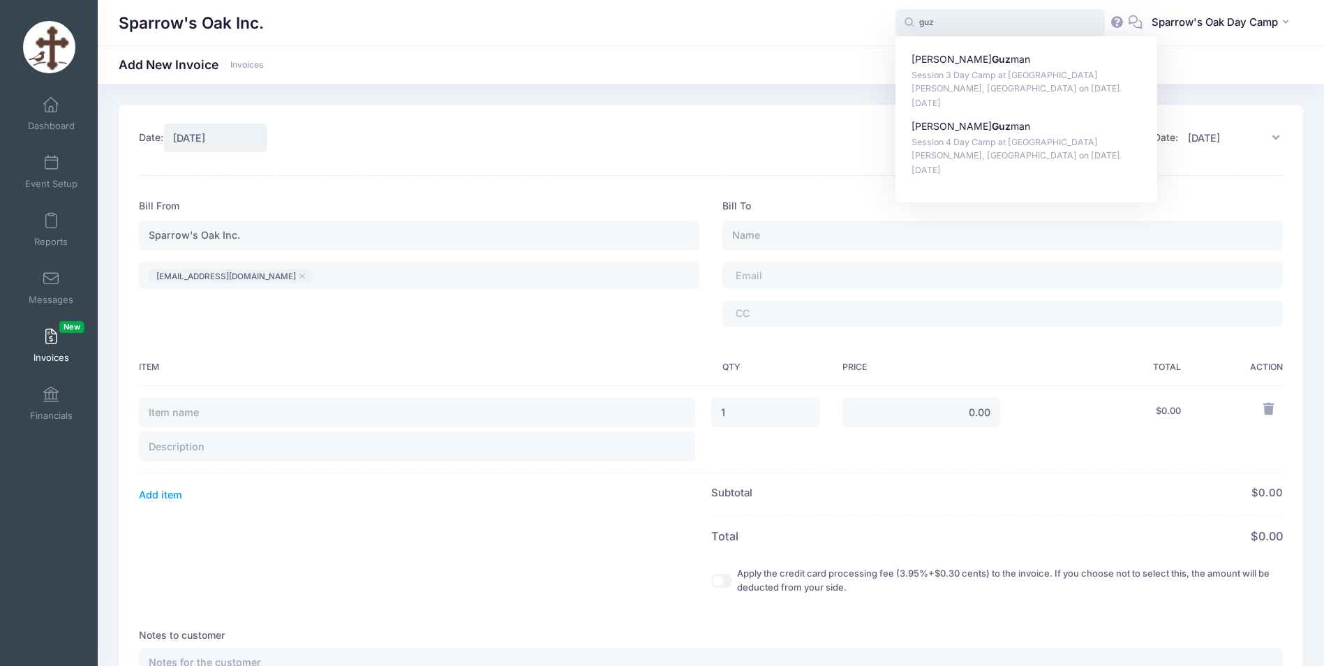
type input "guz"
click at [795, 239] on input "text" at bounding box center [1003, 236] width 561 height 30
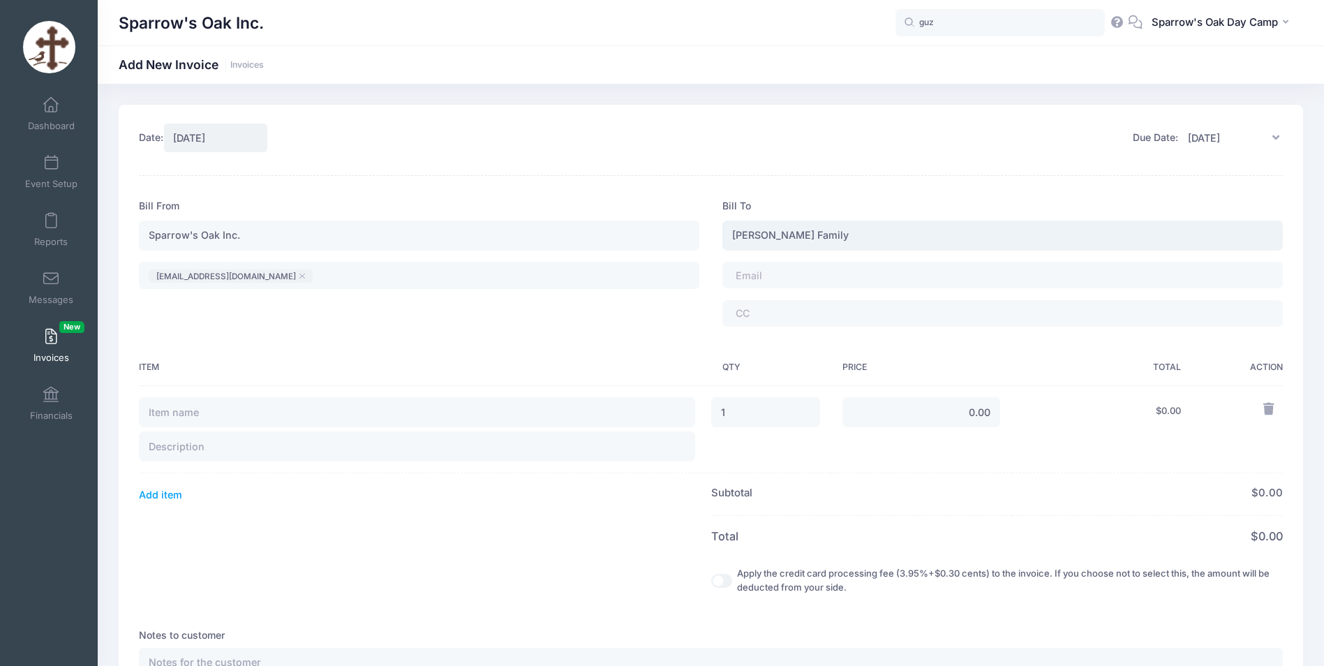
type input "[PERSON_NAME] Family"
click at [743, 271] on span at bounding box center [774, 275] width 77 height 12
click at [965, 409] on input "0.00" at bounding box center [922, 413] width 158 height 30
click at [844, 415] on input "400" at bounding box center [922, 413] width 158 height 30
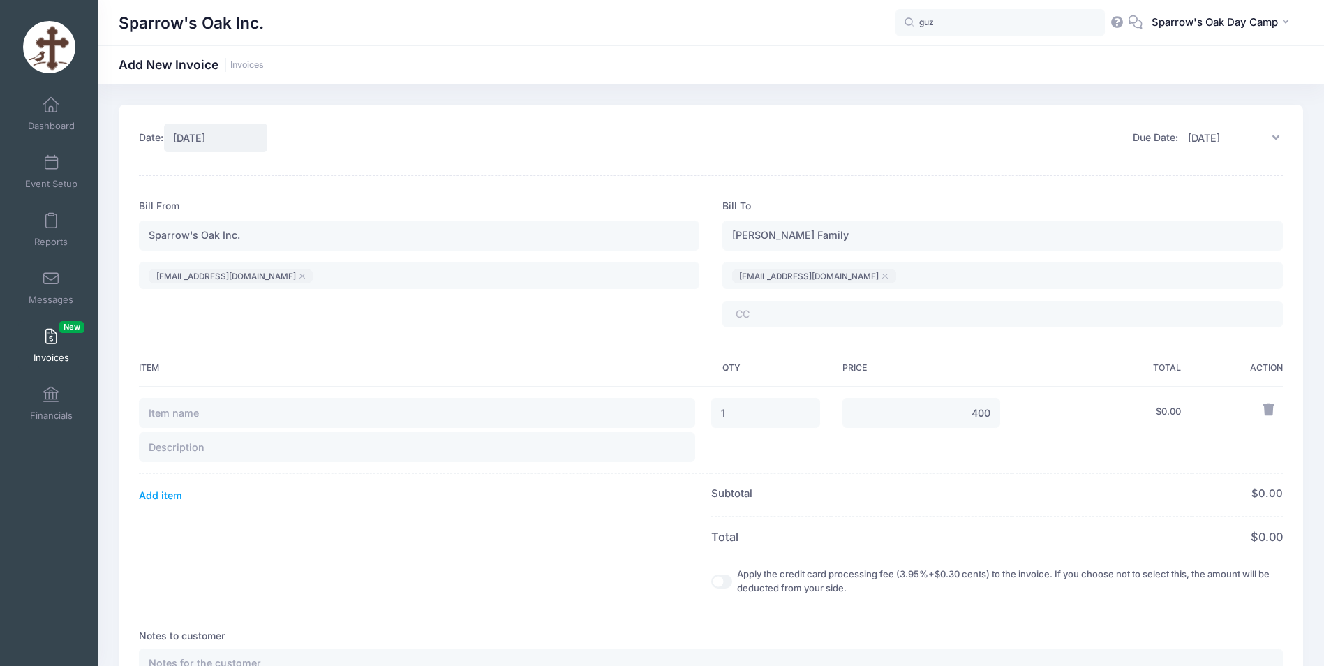
type input "400.00"
click at [1157, 413] on td "$ 0.00" at bounding box center [1102, 430] width 181 height 88
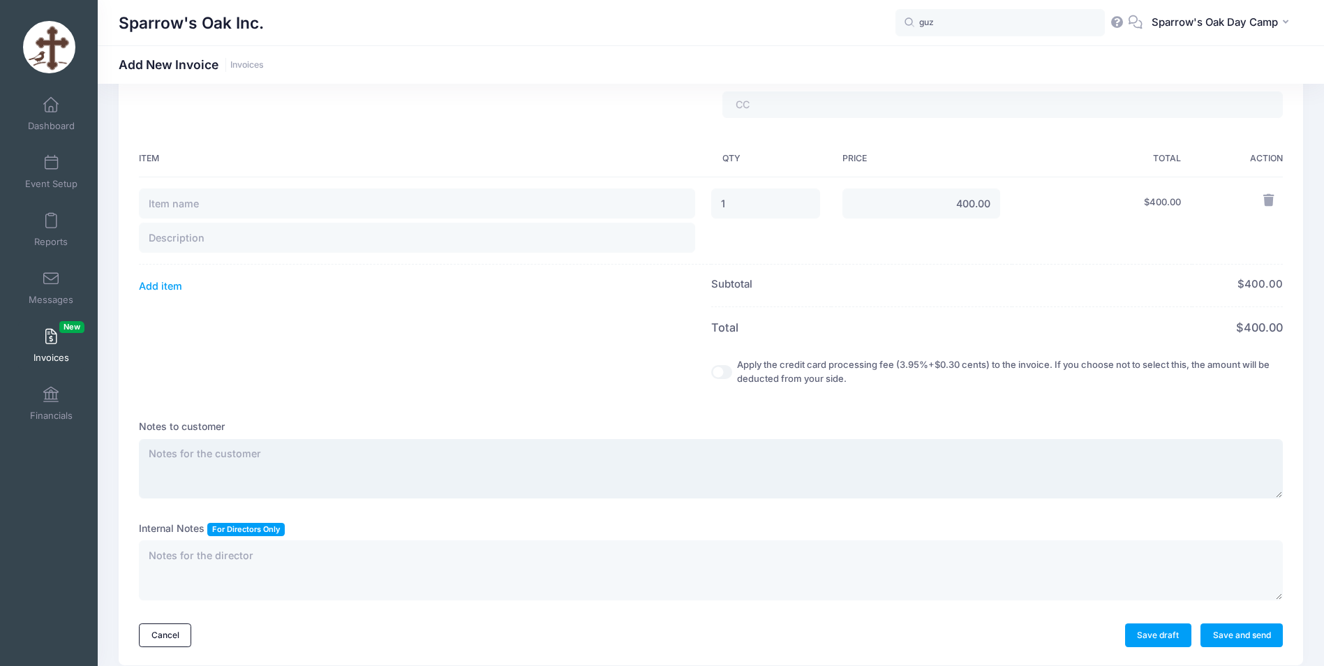
click at [223, 452] on textarea at bounding box center [711, 469] width 1144 height 60
paste textarea "Good morning Sophia,I hope you are all doing well and you had a well rested and…"
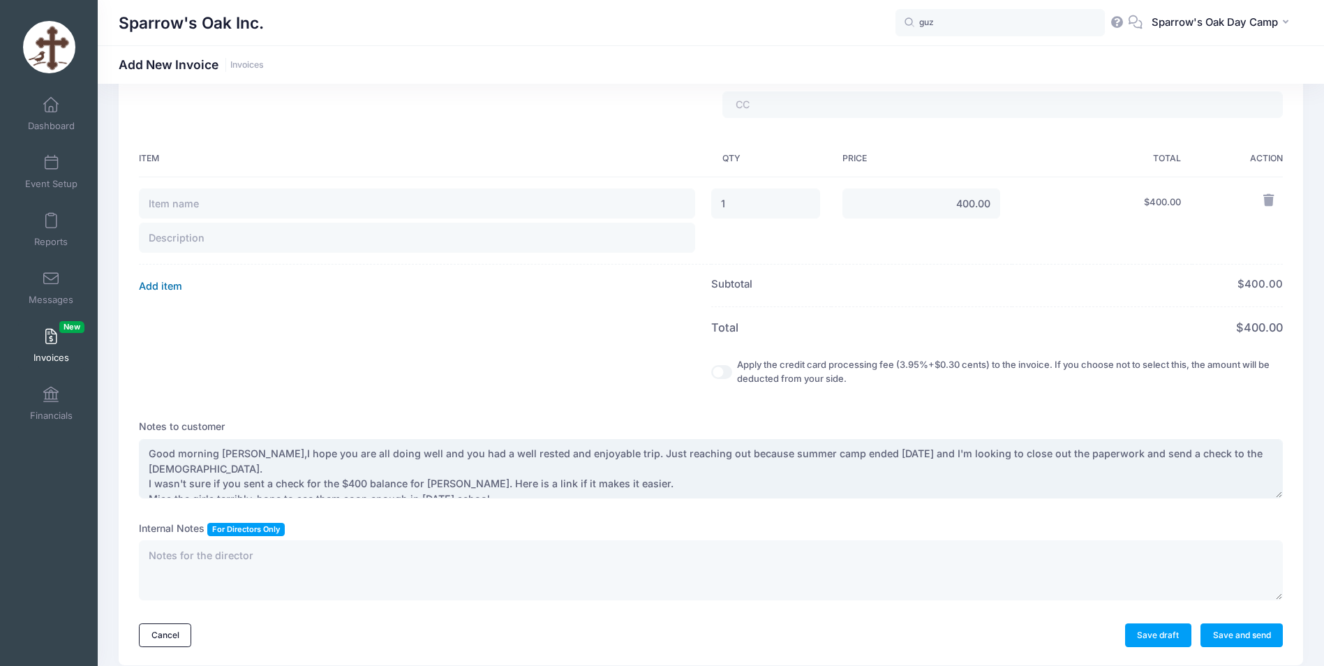
type textarea "Good morning Sophia,I hope you are all doing well and you had a well rested and…"
click at [158, 290] on button "Add item" at bounding box center [160, 286] width 43 height 20
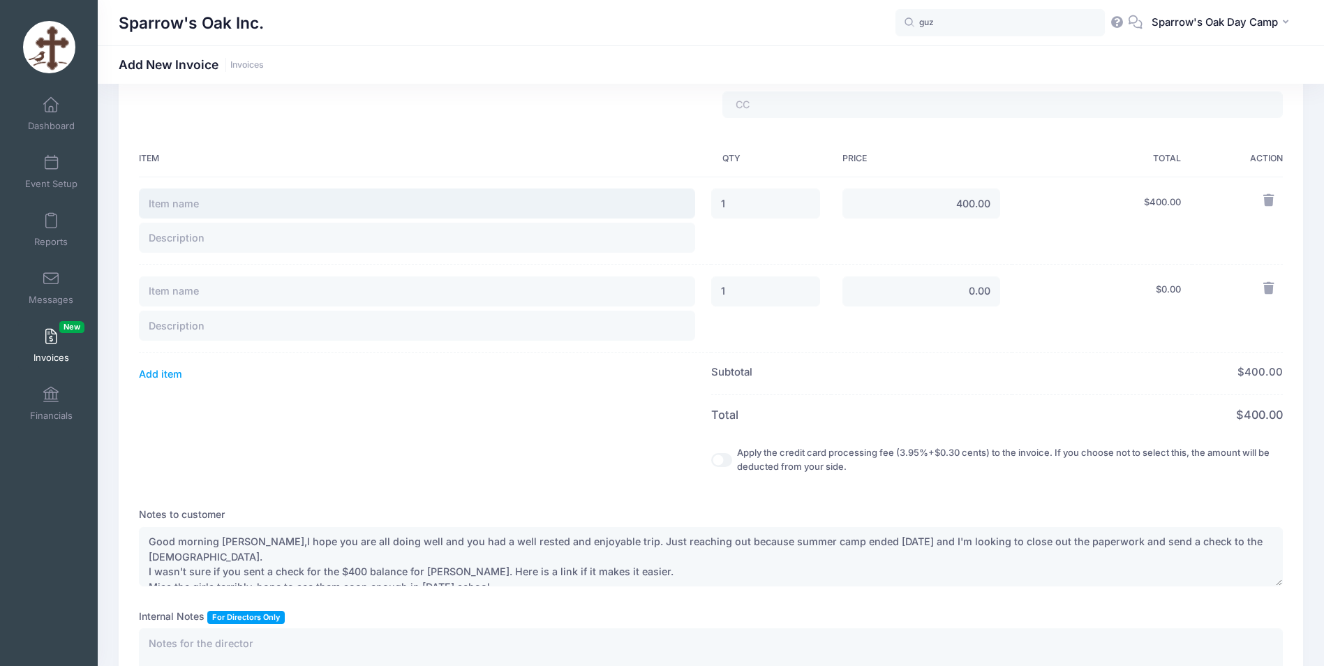
click at [246, 205] on input "text" at bounding box center [417, 203] width 556 height 30
type input "[PERSON_NAME] Session 4"
click at [214, 240] on input "text" at bounding box center [417, 238] width 556 height 30
click at [489, 493] on div "Bill From Sparrow's Oak Inc. sparrowsoak@gmail.com ​ sparrowsoak@gmail.com Bill…" at bounding box center [711, 363] width 1144 height 746
click at [211, 241] on input "text" at bounding box center [417, 238] width 556 height 30
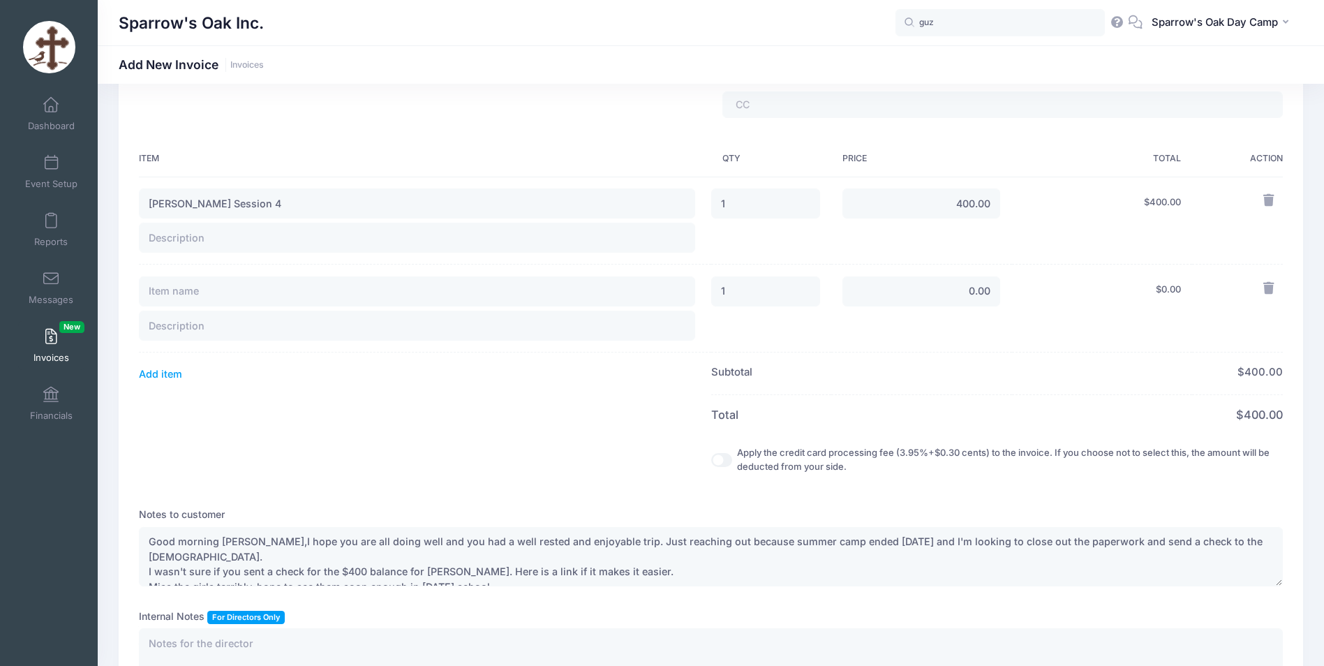
click at [367, 468] on th at bounding box center [425, 460] width 572 height 50
drag, startPoint x: 147, startPoint y: 537, endPoint x: 208, endPoint y: 535, distance: 61.5
click at [208, 535] on textarea "Good morning Sophia,I hope you are all doing well and you had a well rested and…" at bounding box center [711, 557] width 1144 height 60
click at [241, 524] on div "Notes to customer Good morning Sophia,I hope you are all doing well and you had…" at bounding box center [711, 546] width 1144 height 79
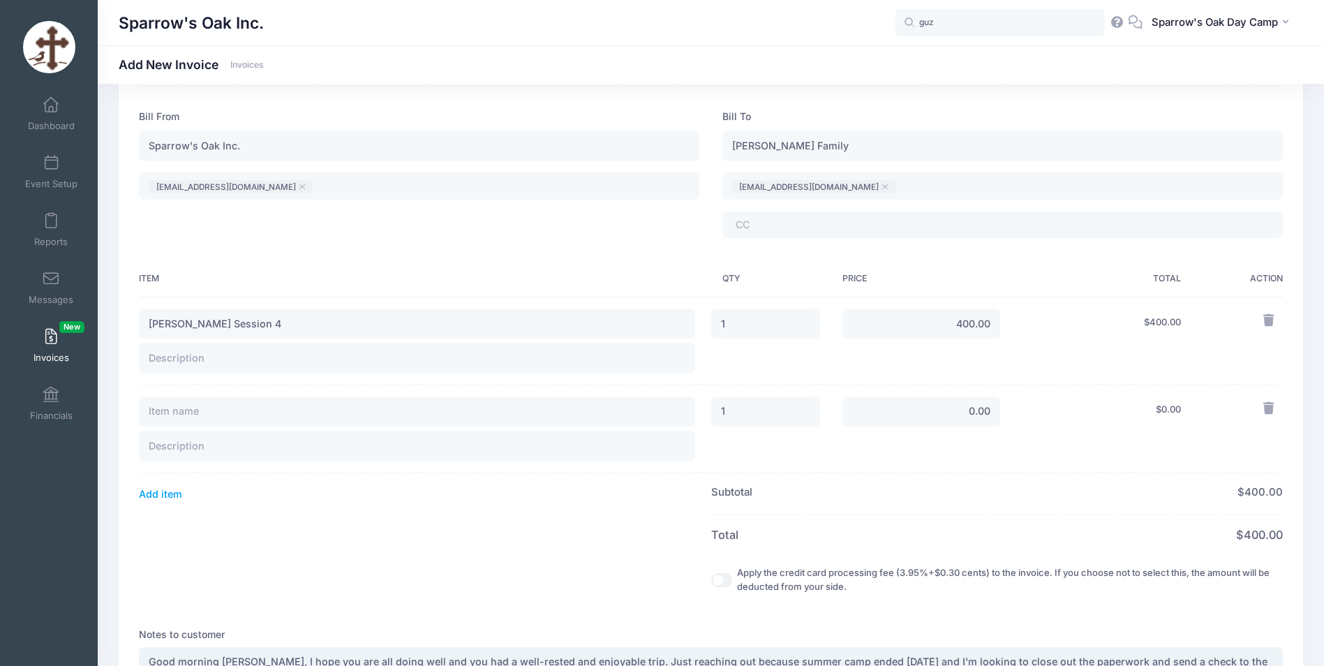
scroll to position [279, 0]
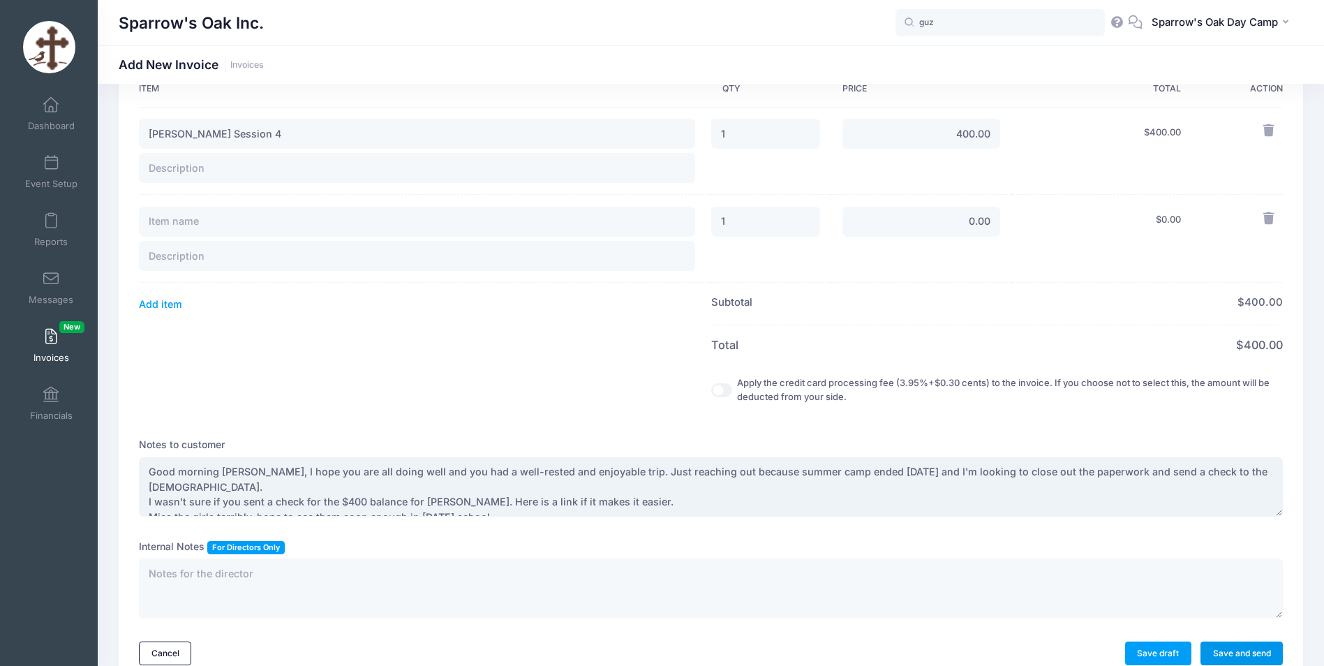
type textarea "Good morning Sophia, I hope you are all doing well and you had a well-rested an…"
drag, startPoint x: 1220, startPoint y: 654, endPoint x: 1269, endPoint y: 214, distance: 443.3
click at [1269, 214] on div "Bill From Sparrow's Oak Inc. sparrowsoak@gmail.com ​ sparrowsoak@gmail.com Bill…" at bounding box center [711, 293] width 1144 height 746
click at [1269, 218] on icon "button" at bounding box center [1271, 218] width 15 height 13
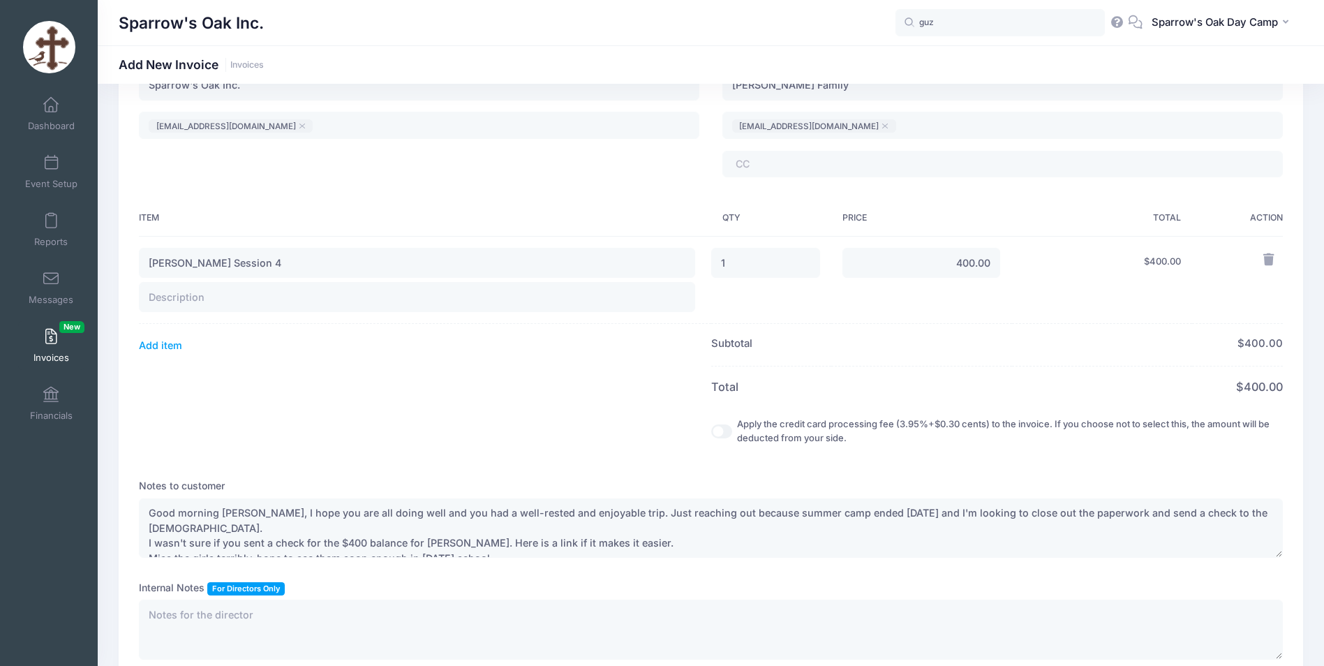
scroll to position [262, 0]
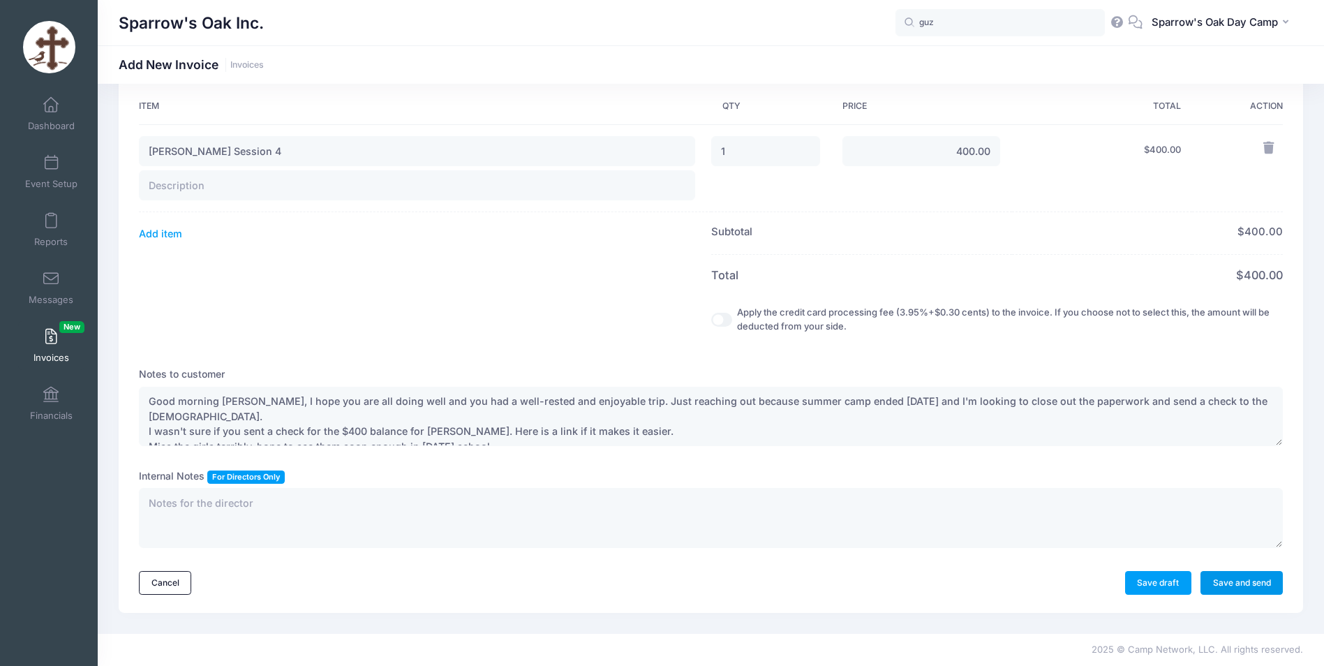
click at [1270, 593] on link "Save and send" at bounding box center [1242, 583] width 82 height 24
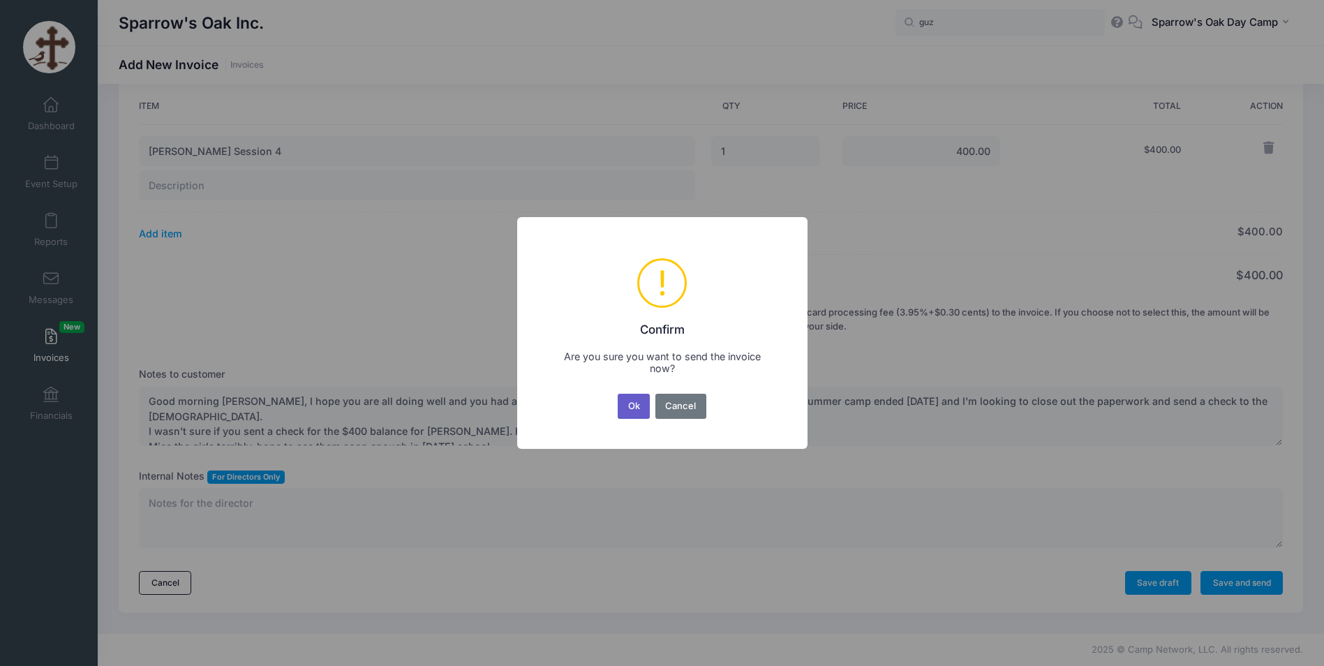
click at [632, 414] on button "Ok" at bounding box center [634, 406] width 32 height 25
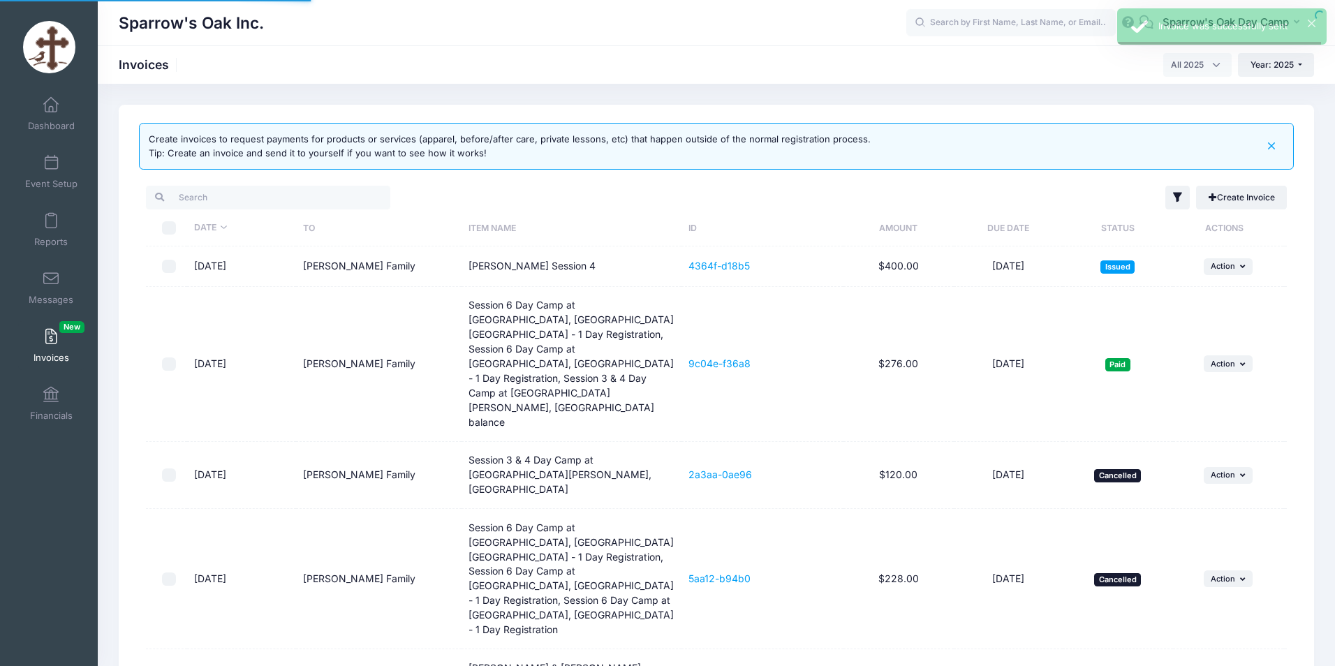
select select
